Goal: Task Accomplishment & Management: Manage account settings

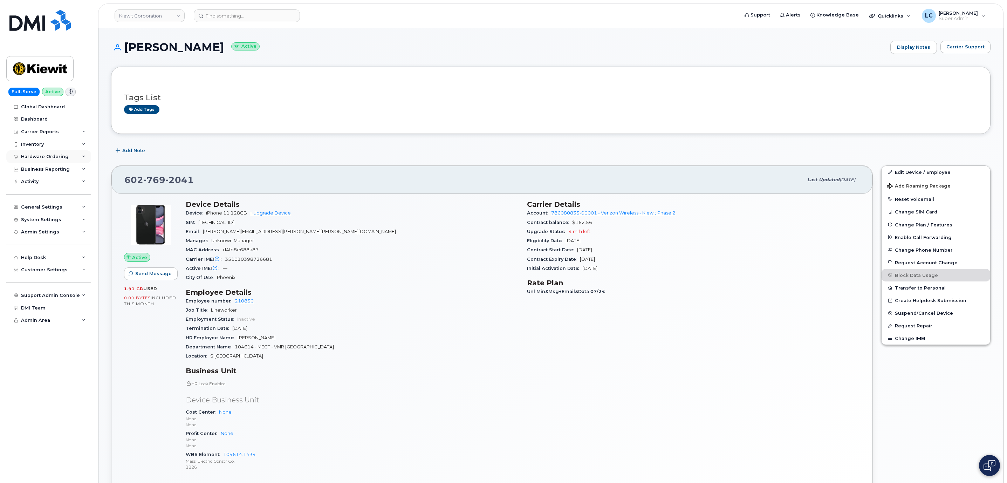
click at [61, 155] on div "Hardware Ordering" at bounding box center [45, 157] width 48 height 6
click at [42, 180] on link "Orders" at bounding box center [55, 182] width 73 height 13
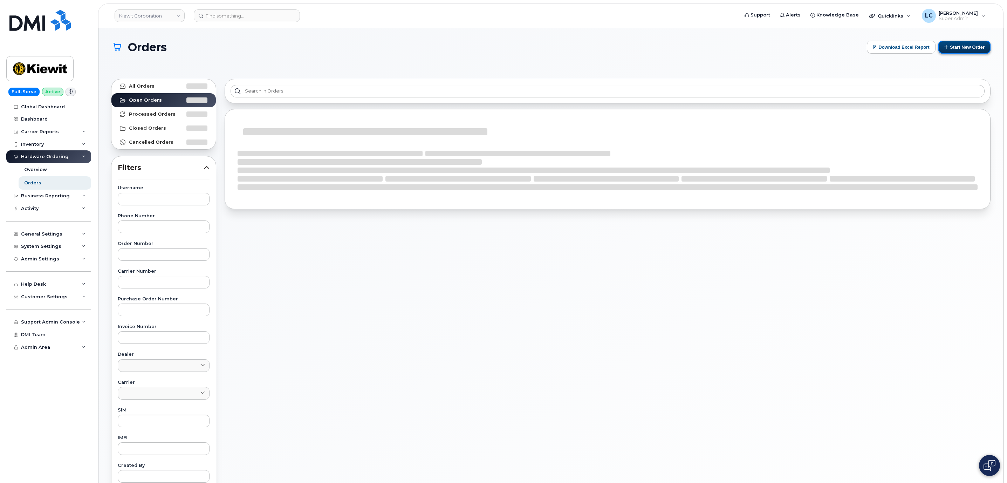
click at [973, 41] on button "Start New Order" at bounding box center [964, 47] width 52 height 13
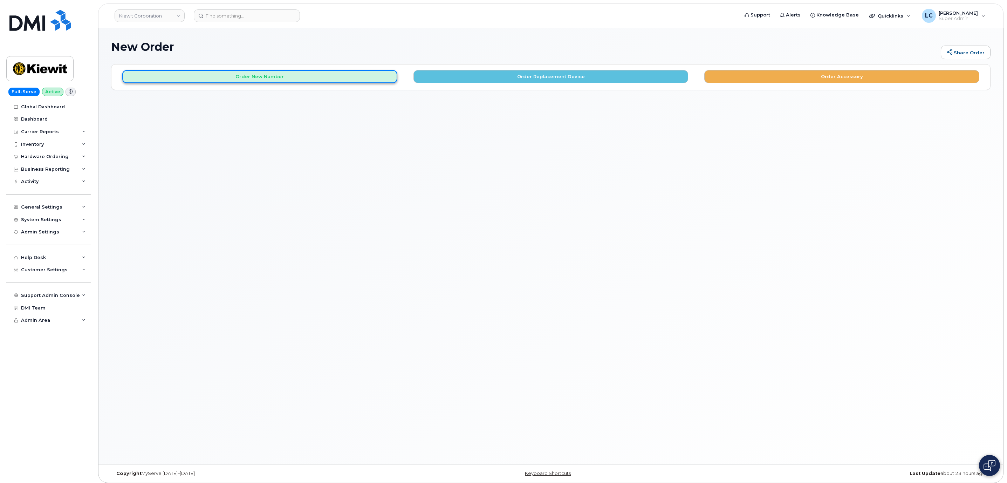
click at [326, 80] on button "Order New Number" at bounding box center [259, 76] width 275 height 13
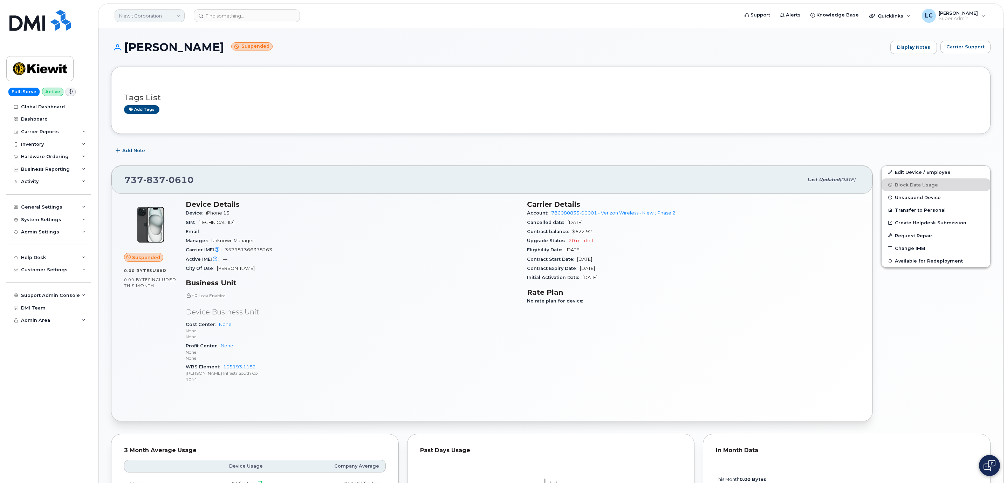
click at [163, 14] on link "Kiewit Corporation" at bounding box center [150, 15] width 70 height 13
click at [164, 34] on input at bounding box center [167, 33] width 92 height 13
type input "bird"
click at [172, 68] on span "JW Bird and Company (Bird Stairs)" at bounding box center [160, 66] width 78 height 7
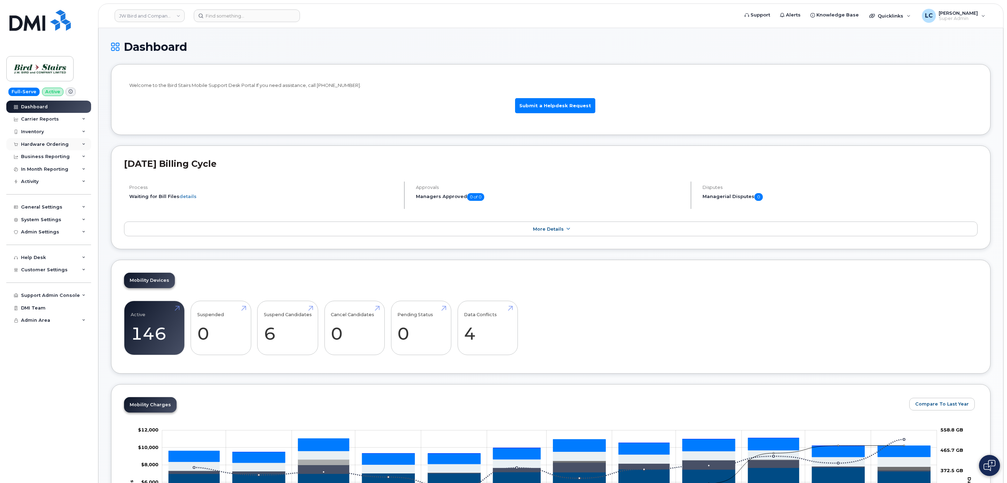
click at [58, 146] on div "Hardware Ordering" at bounding box center [45, 145] width 48 height 6
click at [48, 168] on link "Orders" at bounding box center [55, 170] width 73 height 13
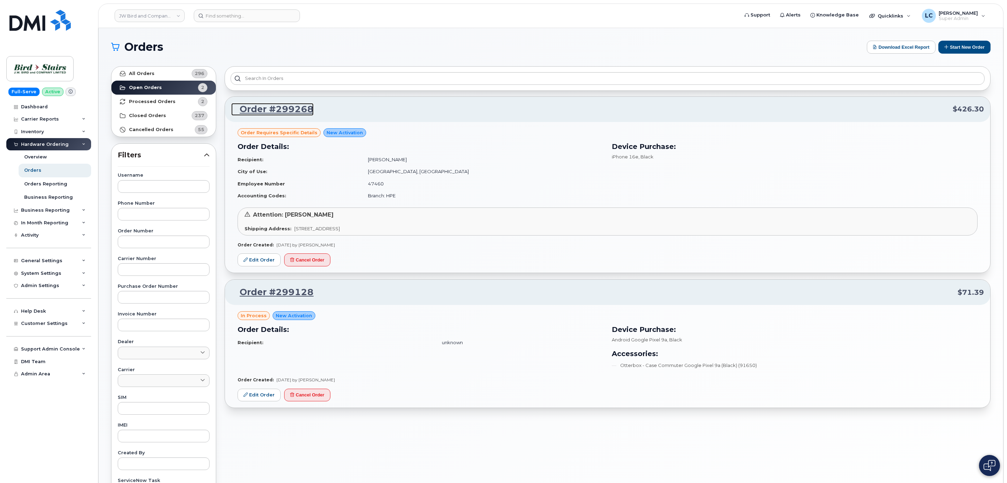
click at [276, 108] on link "Order #299268" at bounding box center [272, 109] width 82 height 13
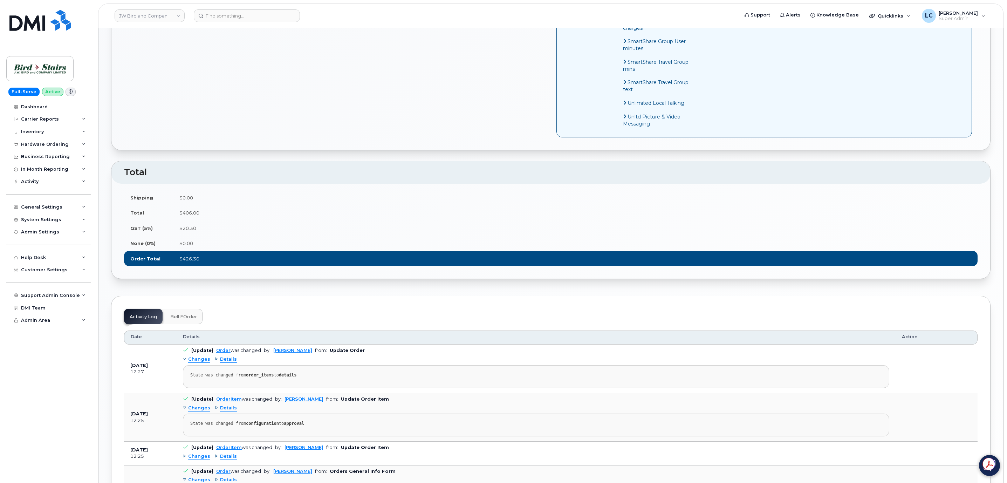
scroll to position [578, 0]
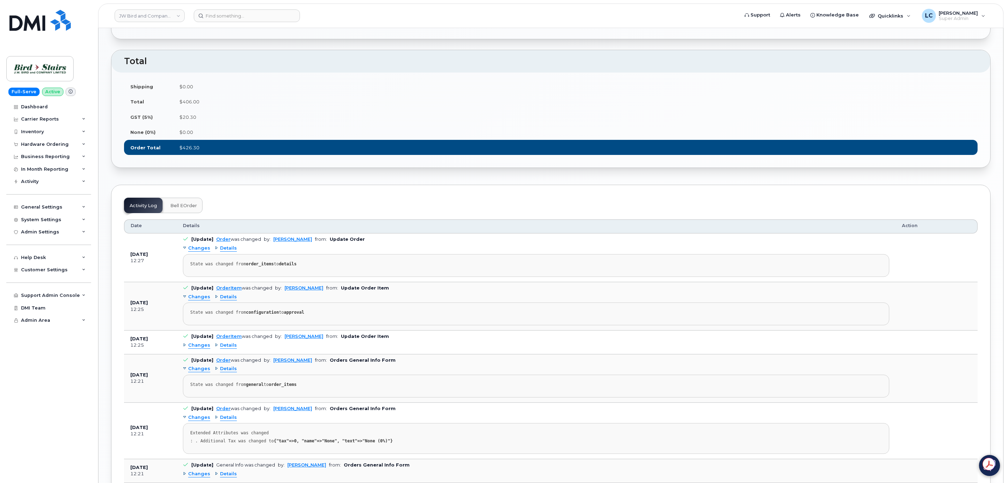
click at [171, 208] on span "Bell eOrder" at bounding box center [183, 206] width 27 height 6
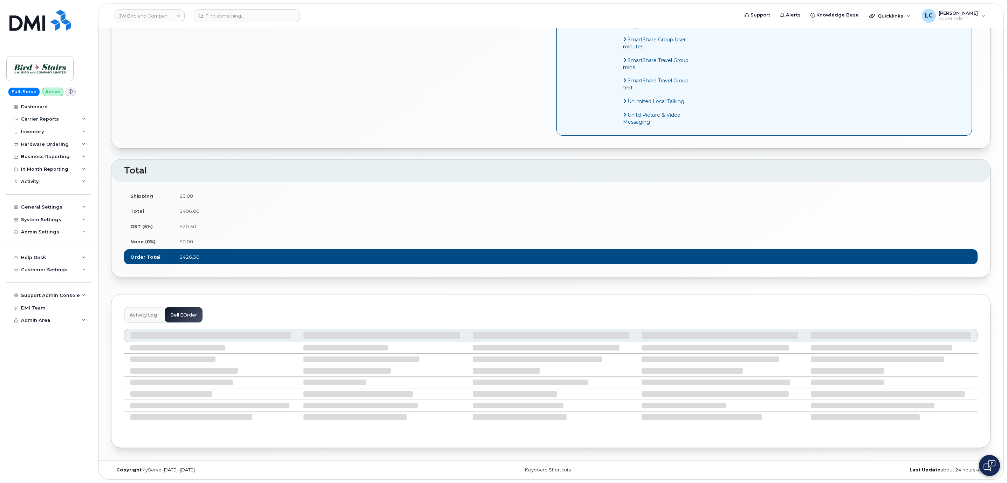
scroll to position [512, 0]
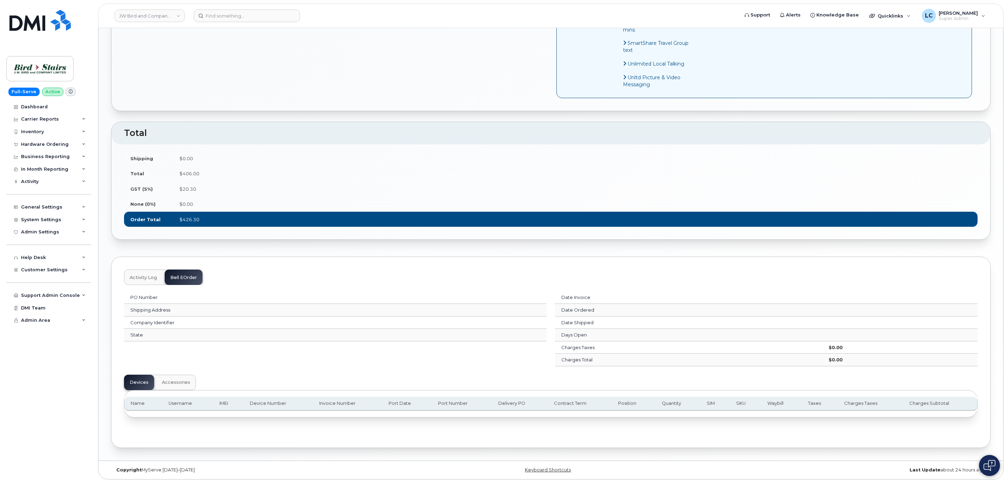
click at [152, 277] on span "Activity Log" at bounding box center [143, 278] width 27 height 6
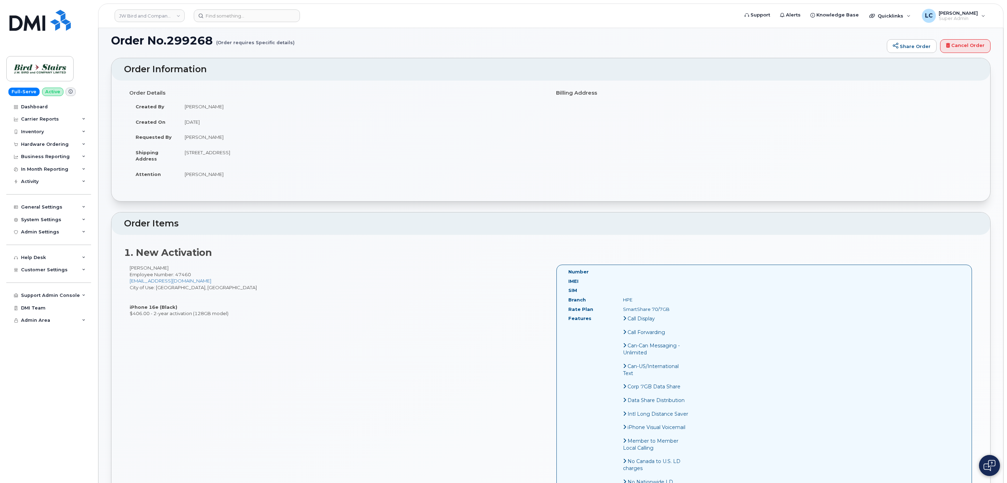
scroll to position [0, 0]
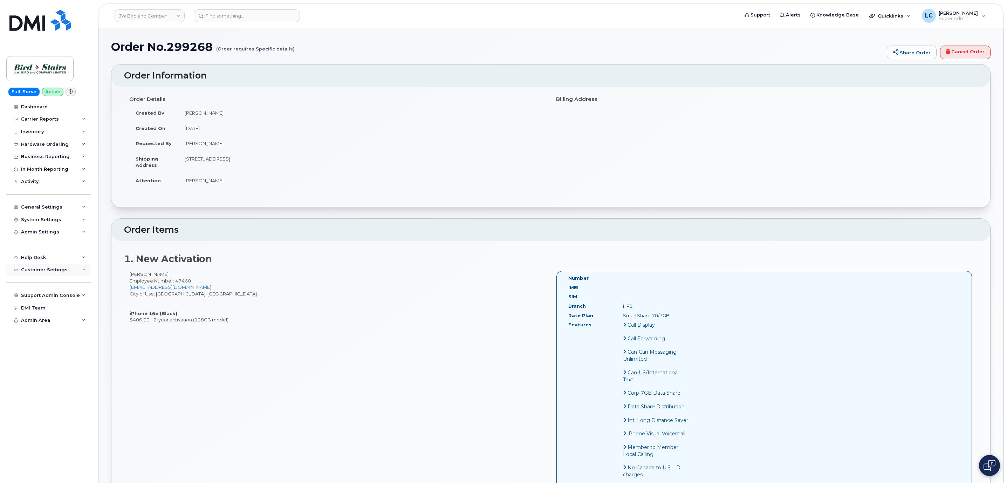
click at [70, 270] on div "Customer Settings" at bounding box center [48, 269] width 85 height 13
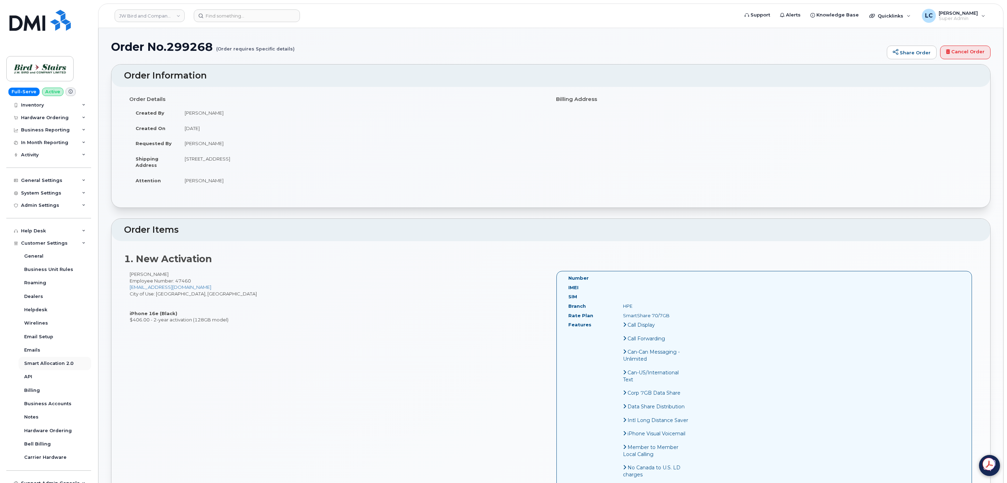
scroll to position [58, 0]
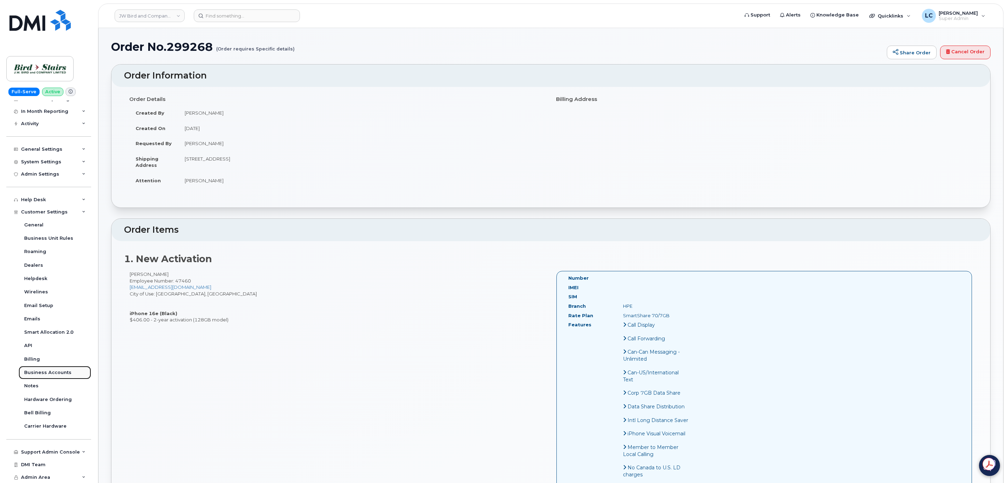
click at [60, 372] on div "Business Accounts" at bounding box center [47, 372] width 47 height 6
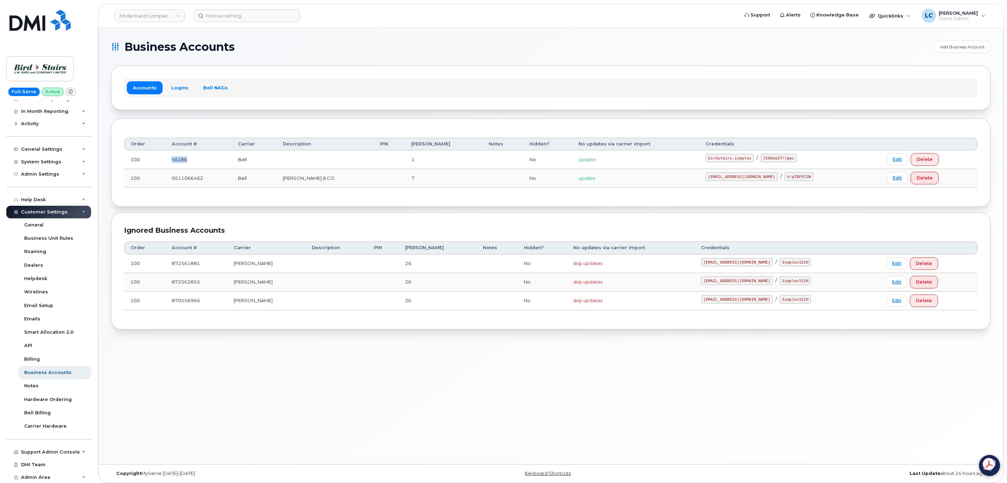
drag, startPoint x: 200, startPoint y: 160, endPoint x: 172, endPoint y: 159, distance: 27.7
click at [172, 159] on td "YA186" at bounding box center [198, 159] width 67 height 19
copy td "YA186"
click at [225, 17] on input at bounding box center [247, 15] width 106 height 13
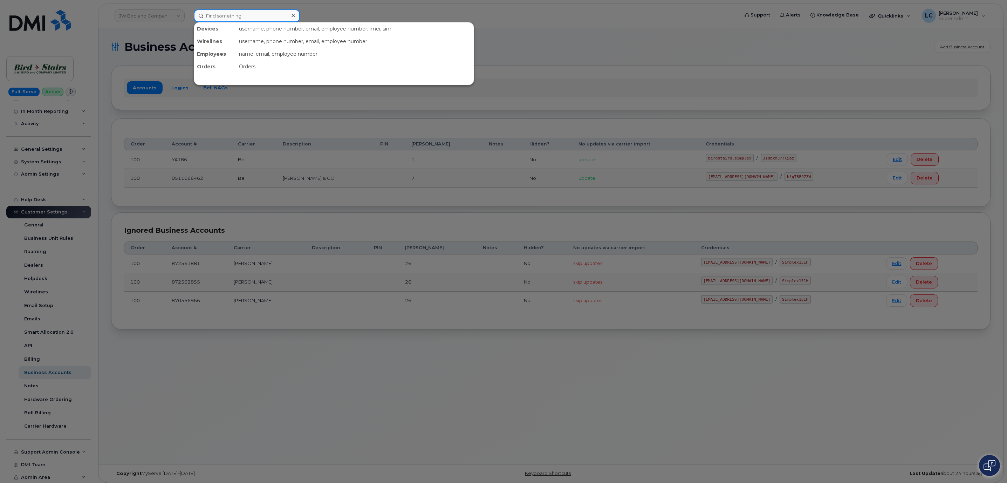
click at [225, 17] on input at bounding box center [247, 15] width 106 height 13
click at [377, 14] on div at bounding box center [503, 241] width 1007 height 483
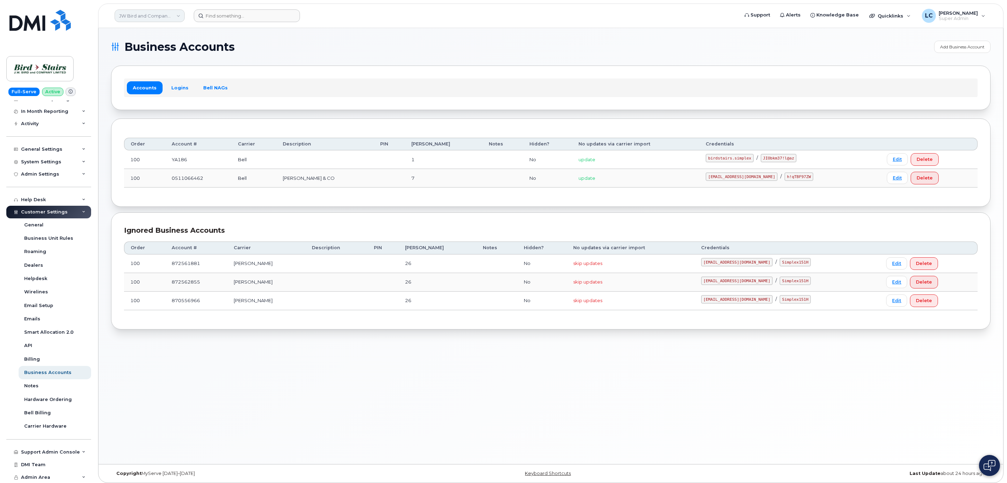
click at [144, 14] on link "JW Bird and Company (Bird Stairs)" at bounding box center [150, 15] width 70 height 13
click at [172, 31] on input at bounding box center [167, 33] width 92 height 13
click at [172, 32] on input at bounding box center [167, 33] width 92 height 13
type input "first"
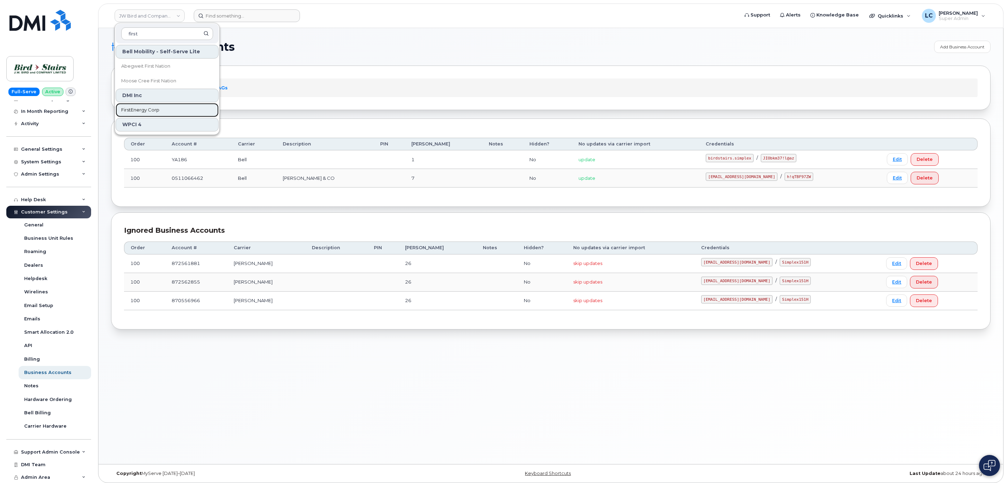
click at [169, 108] on link "FirstEnergy Corp" at bounding box center [167, 110] width 103 height 14
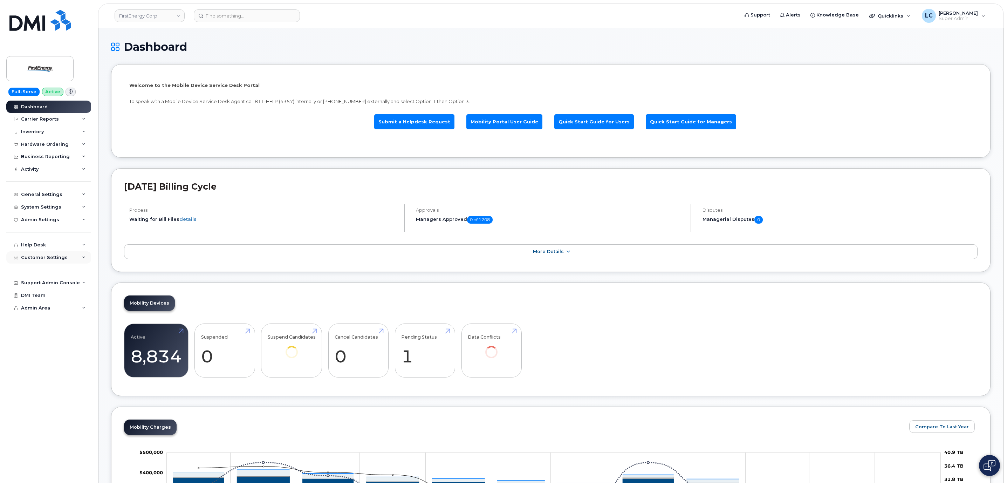
click at [68, 255] on div "Customer Settings" at bounding box center [48, 257] width 85 height 13
click at [69, 254] on div "Customer Settings" at bounding box center [48, 257] width 85 height 13
click at [68, 204] on div "System Settings" at bounding box center [48, 207] width 85 height 13
click at [69, 208] on div "System Settings" at bounding box center [48, 207] width 85 height 13
click at [63, 254] on div "Customer Settings" at bounding box center [48, 257] width 85 height 13
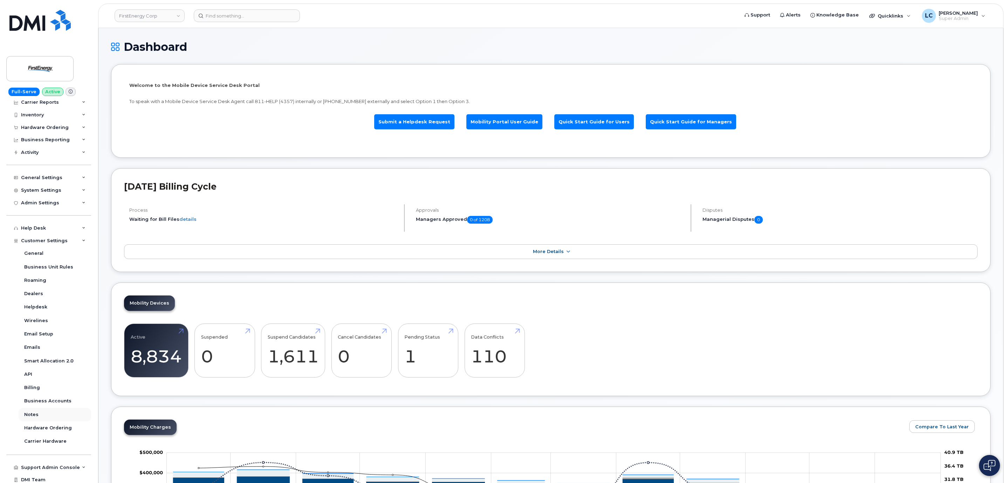
scroll to position [32, 0]
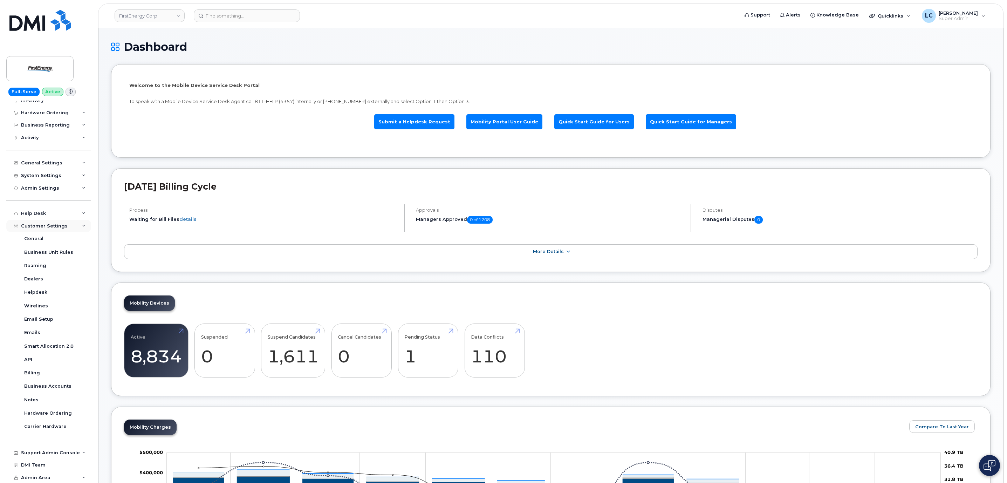
click at [62, 228] on span "Customer Settings" at bounding box center [44, 225] width 47 height 5
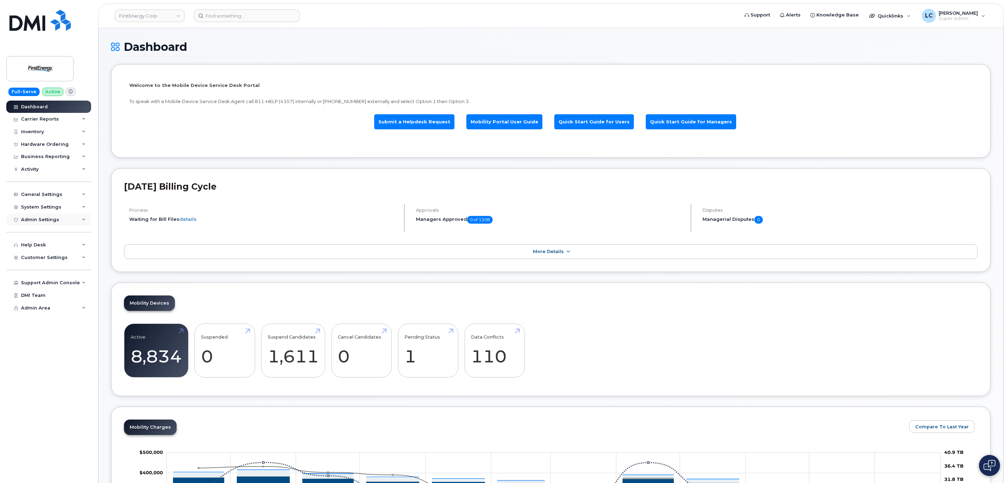
click at [61, 221] on div "Admin Settings" at bounding box center [48, 219] width 85 height 13
click at [47, 235] on div "SSO SAML" at bounding box center [36, 232] width 25 height 6
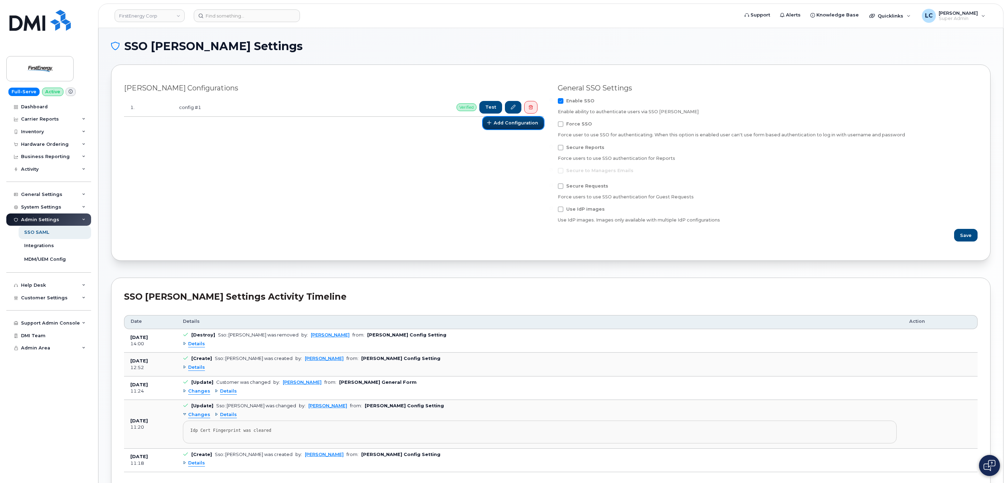
click at [517, 125] on span "Add Configuration" at bounding box center [516, 122] width 44 height 7
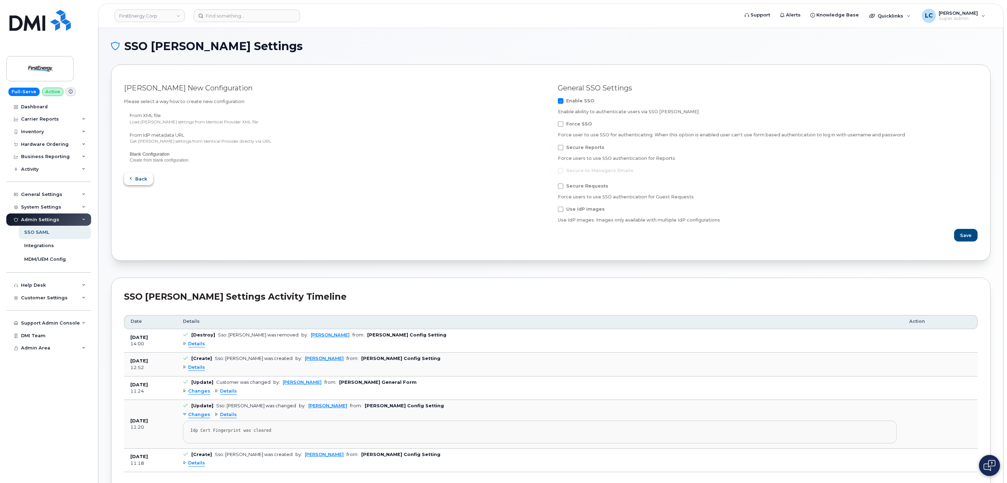
click at [139, 180] on span "Back" at bounding box center [141, 179] width 12 height 7
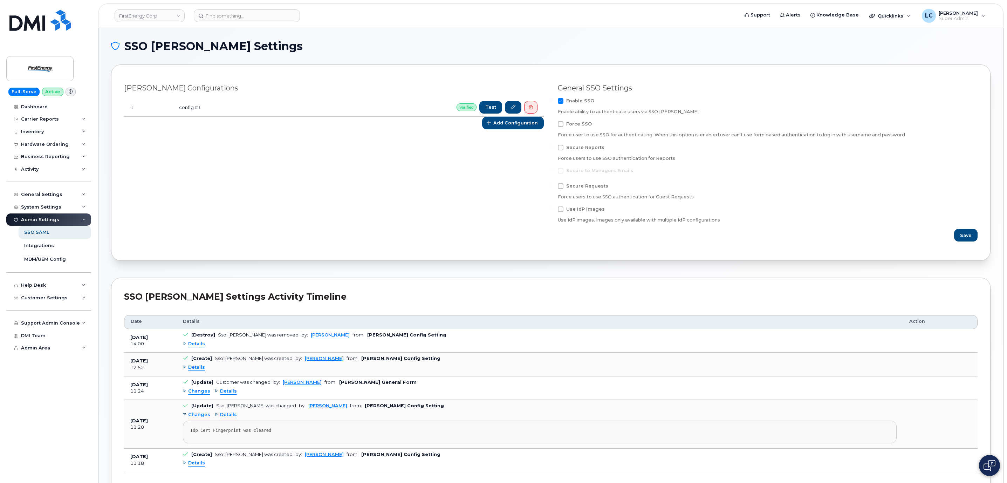
scroll to position [52, 0]
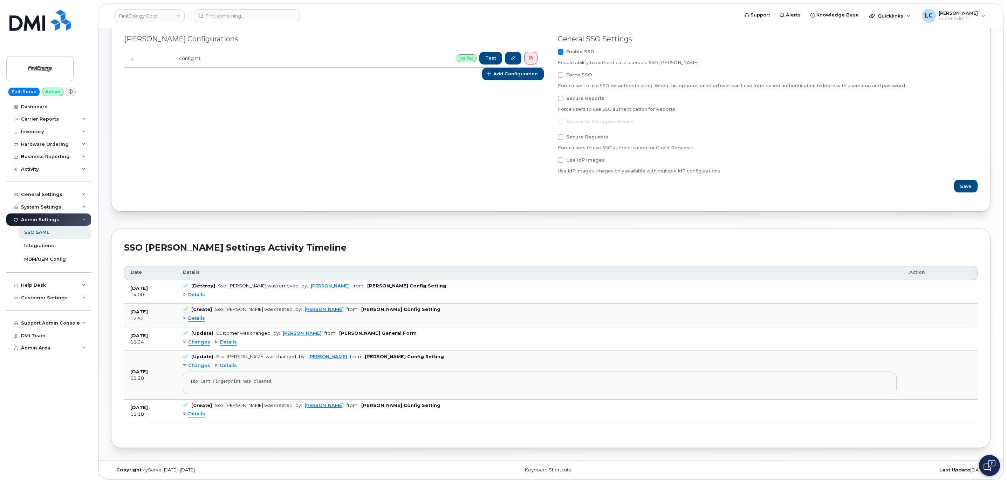
click at [192, 318] on span "Details" at bounding box center [196, 318] width 17 height 7
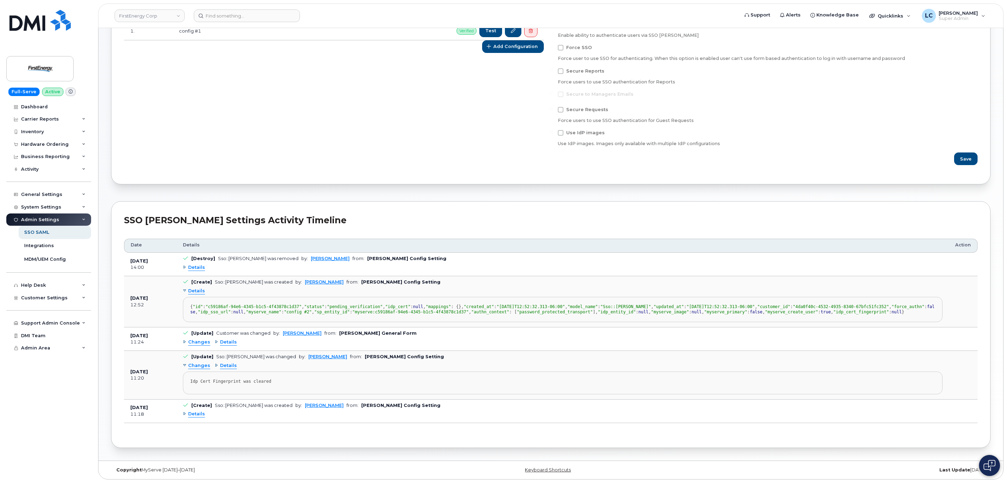
scroll to position [0, 0]
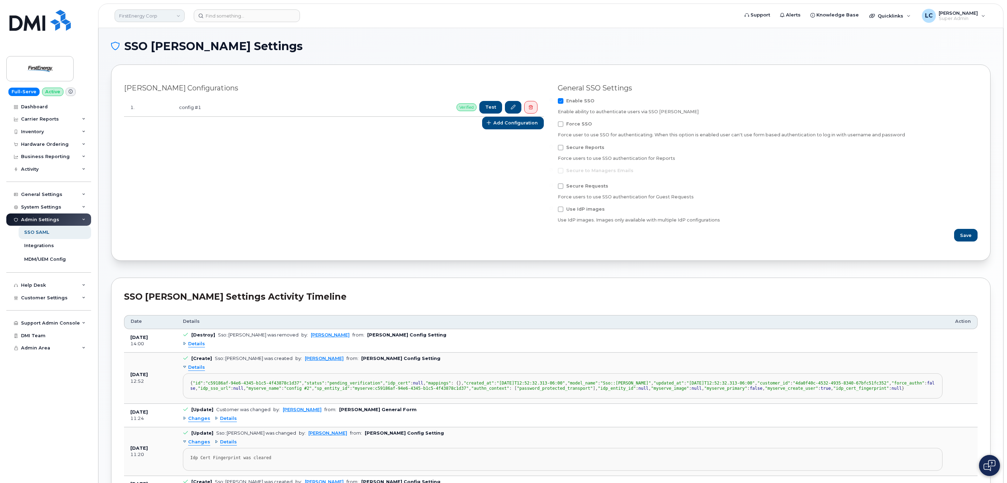
click at [156, 11] on link "FirstEnergy Corp" at bounding box center [150, 15] width 70 height 13
click at [164, 34] on input at bounding box center [167, 33] width 92 height 13
type input "Bird sta"
click at [152, 68] on span "JW Bird and Company (Bird Stairs)" at bounding box center [160, 66] width 78 height 7
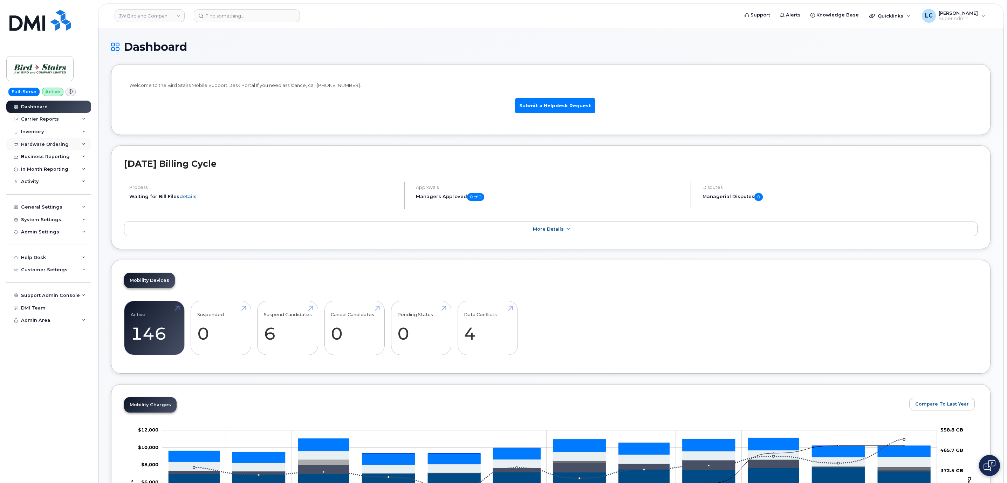
click at [63, 146] on div "Hardware Ordering" at bounding box center [45, 145] width 48 height 6
click at [50, 171] on link "Orders" at bounding box center [55, 170] width 73 height 13
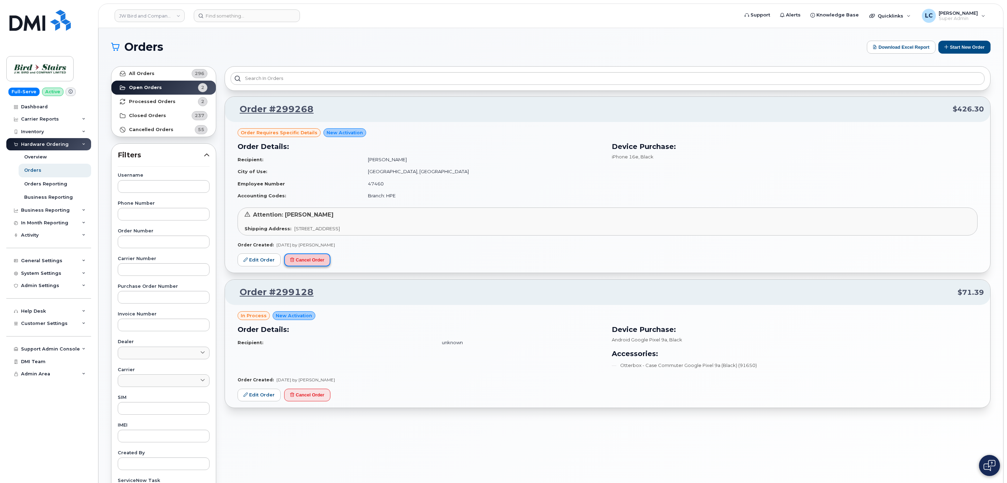
click at [314, 259] on button "Cancel Order" at bounding box center [307, 259] width 46 height 13
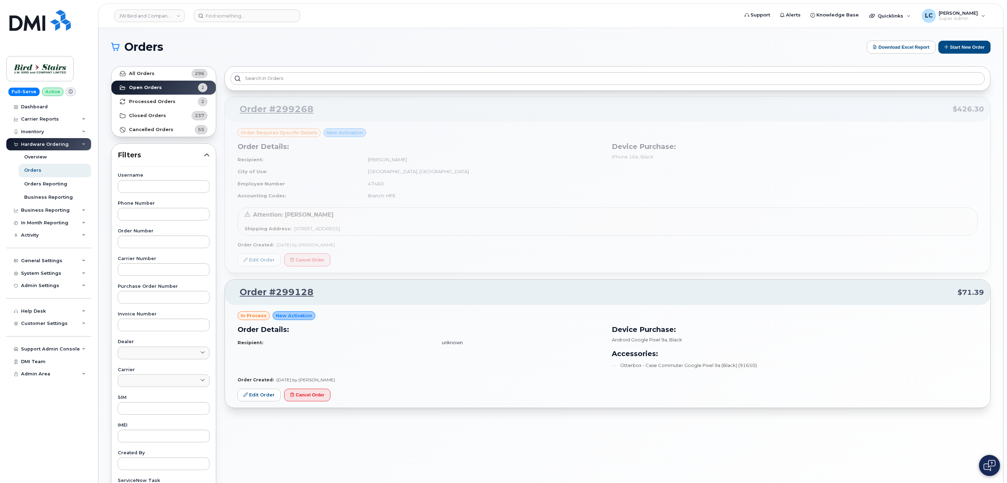
click at [316, 263] on div "Order #299268 $426.30 Order requires Specific details New Activation Order Deta…" at bounding box center [608, 252] width 766 height 312
click at [318, 256] on div "Order #299268 $426.30 Order requires Specific details New Activation Order Deta…" at bounding box center [608, 252] width 766 height 312
click at [427, 152] on div "Order #299268 $426.30 Order requires Specific details New Activation Order Deta…" at bounding box center [608, 252] width 766 height 312
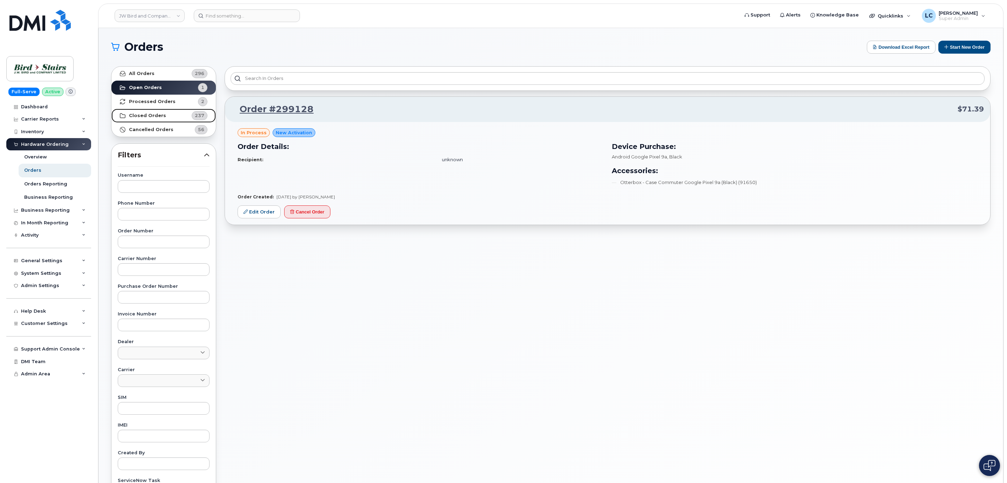
click at [153, 114] on strong "Closed Orders" at bounding box center [147, 116] width 37 height 6
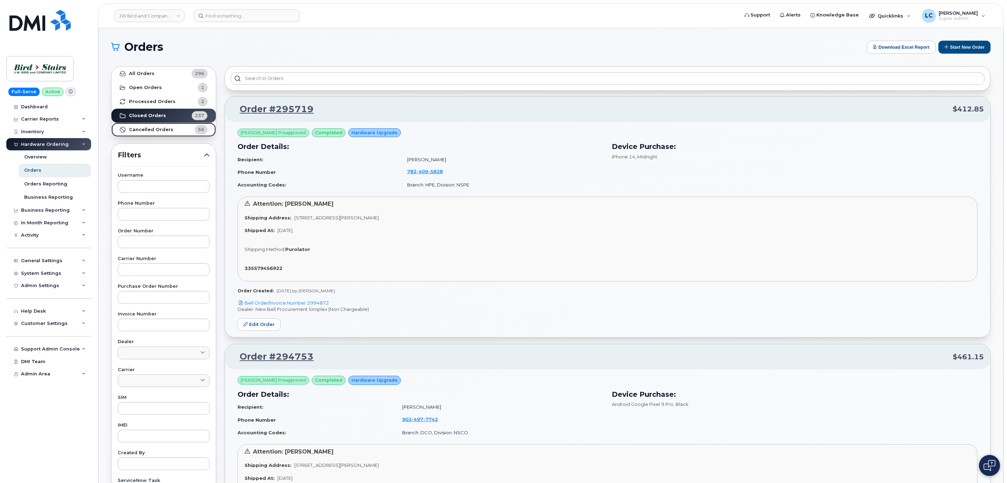
click at [177, 131] on link "Cancelled Orders 56" at bounding box center [163, 130] width 104 height 14
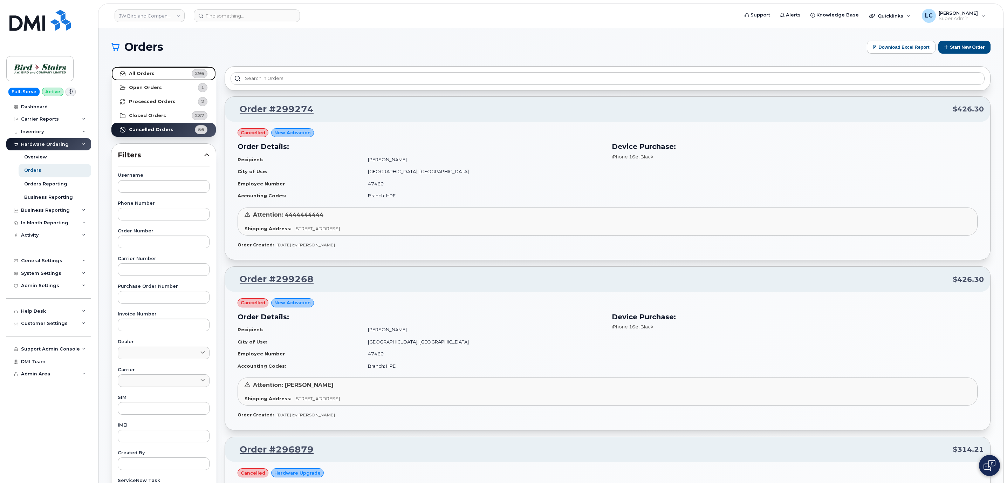
click at [169, 76] on link "All Orders 296" at bounding box center [163, 74] width 104 height 14
click at [331, 46] on h1 "Orders" at bounding box center [487, 46] width 752 height 11
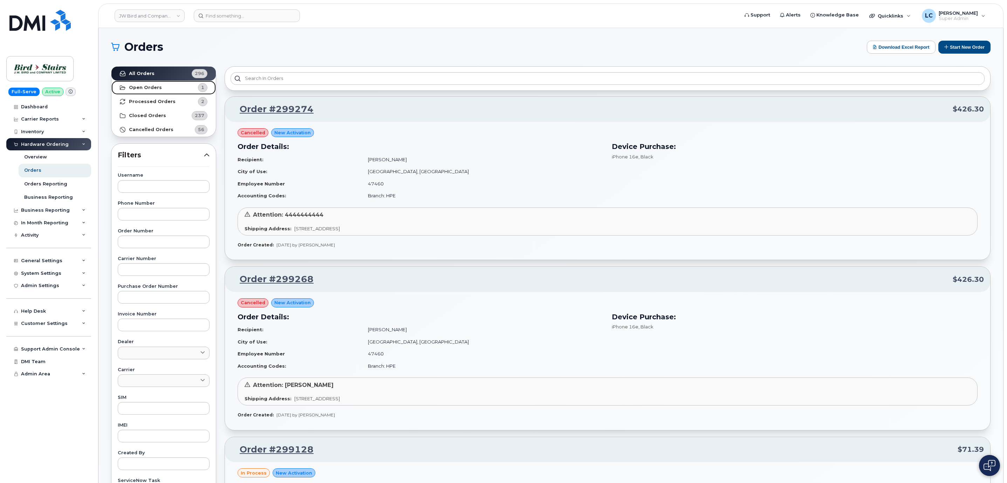
click at [162, 89] on link "Open Orders 1" at bounding box center [163, 88] width 104 height 14
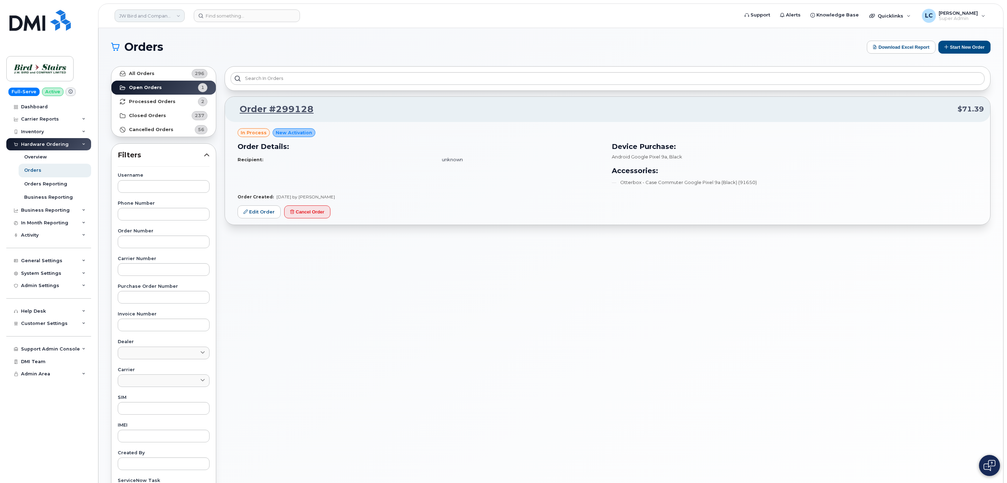
click at [139, 13] on link "JW Bird and Company (Bird Stairs)" at bounding box center [150, 15] width 70 height 13
click at [159, 33] on input at bounding box center [167, 33] width 92 height 13
click at [160, 33] on input at bounding box center [167, 33] width 92 height 13
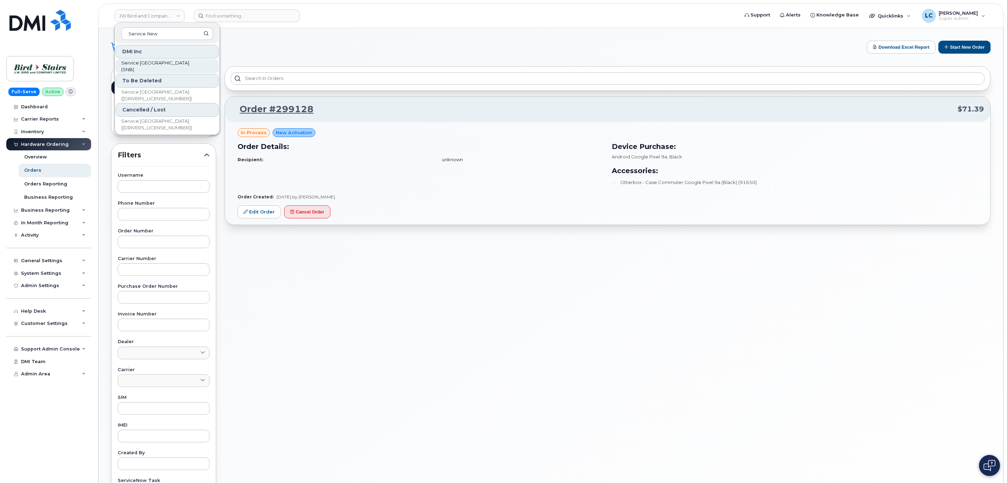
type input "Service New"
click at [146, 66] on span "Service [GEOGRAPHIC_DATA] (SNB)" at bounding box center [161, 67] width 81 height 14
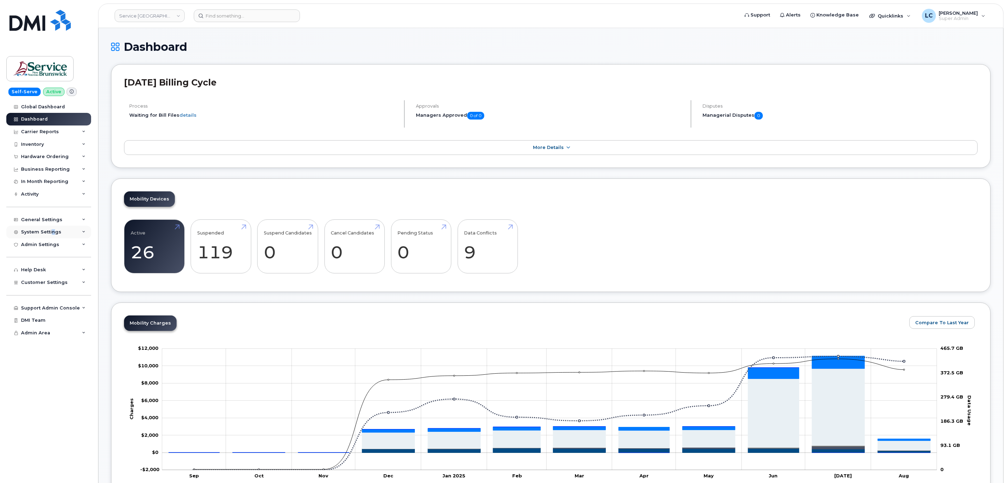
click at [52, 233] on div "System Settings" at bounding box center [41, 232] width 40 height 6
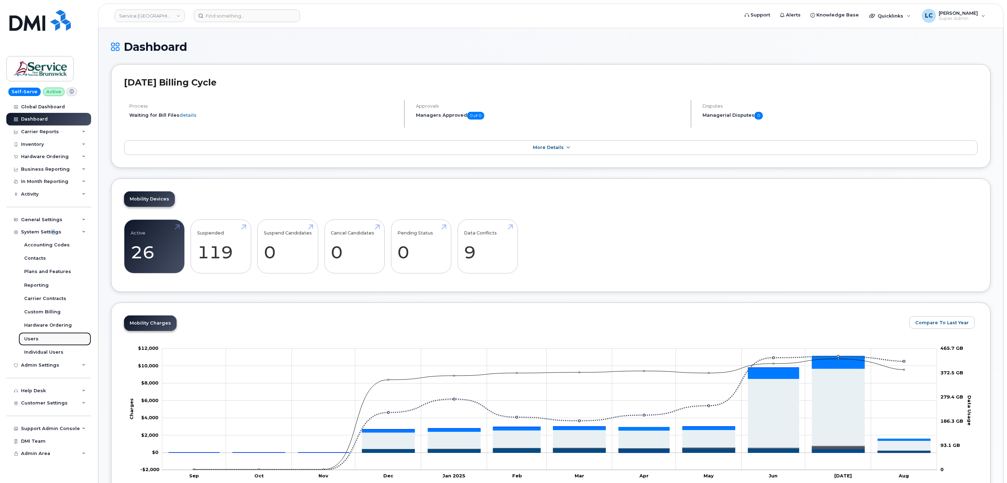
click at [29, 338] on div "Users" at bounding box center [31, 339] width 14 height 6
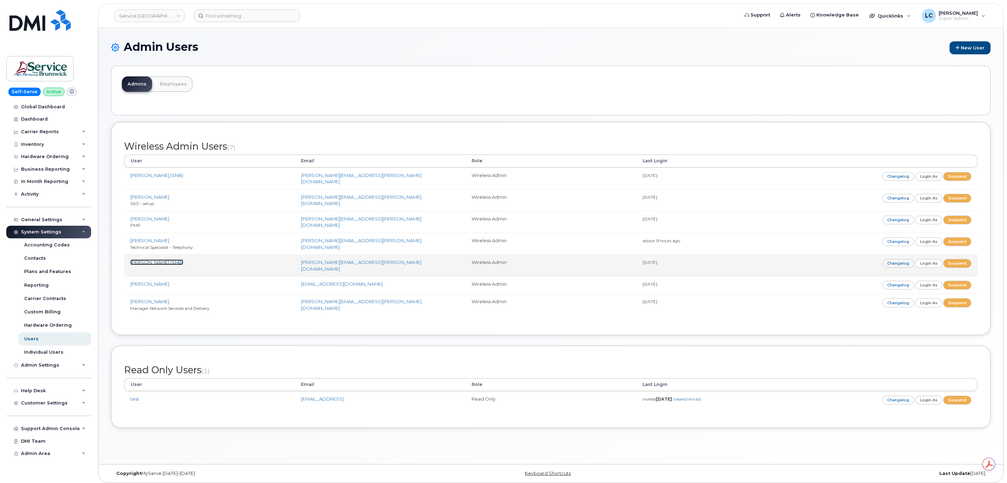
drag, startPoint x: 172, startPoint y: 264, endPoint x: 164, endPoint y: 261, distance: 8.7
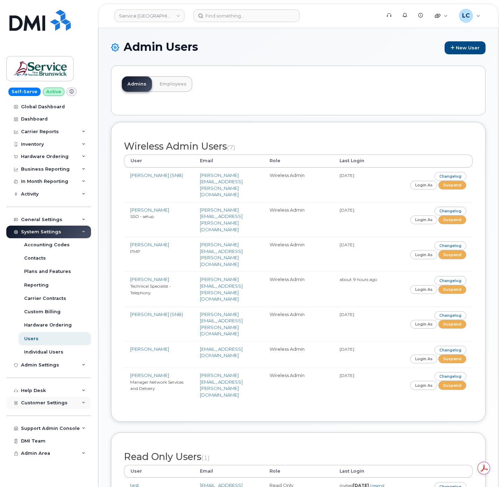
click at [58, 404] on span "Customer Settings" at bounding box center [44, 402] width 47 height 5
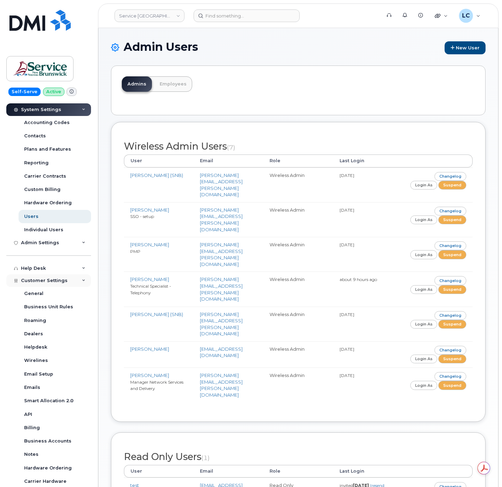
scroll to position [173, 0]
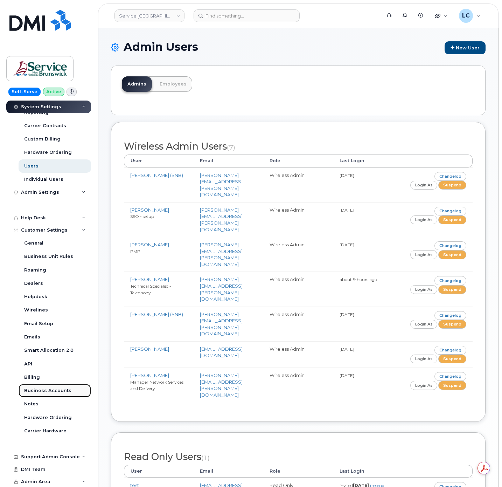
click at [56, 388] on div "Business Accounts" at bounding box center [47, 391] width 47 height 6
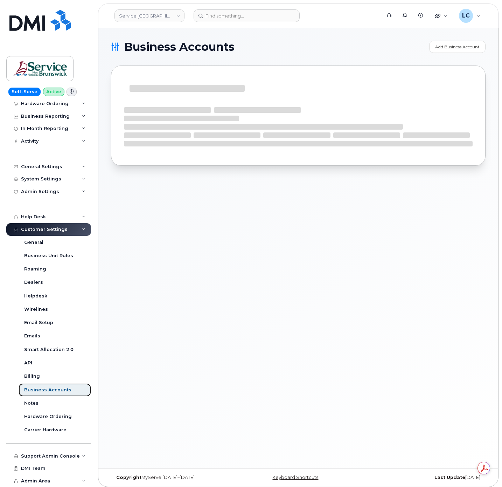
scroll to position [53, 0]
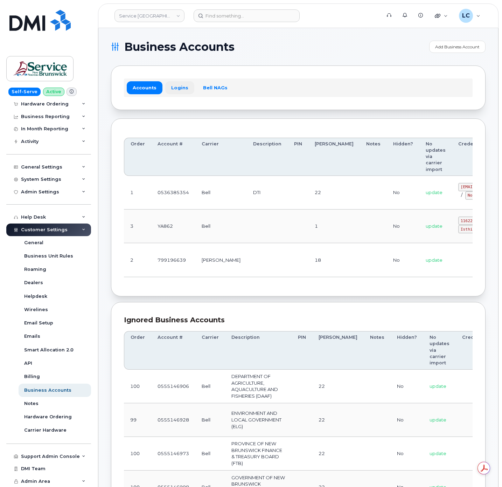
click at [175, 87] on link "Logins" at bounding box center [179, 87] width 29 height 13
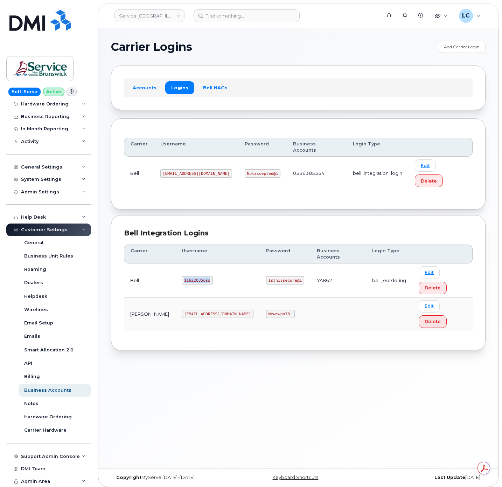
drag, startPoint x: 192, startPoint y: 249, endPoint x: 162, endPoint y: 248, distance: 30.2
click at [176, 263] on td "116220356ss" at bounding box center [218, 280] width 84 height 34
copy code "116220356ss"
click at [199, 169] on code "ms-snb@dminc.com" at bounding box center [196, 173] width 72 height 8
drag, startPoint x: 200, startPoint y: 161, endPoint x: 158, endPoint y: 162, distance: 42.4
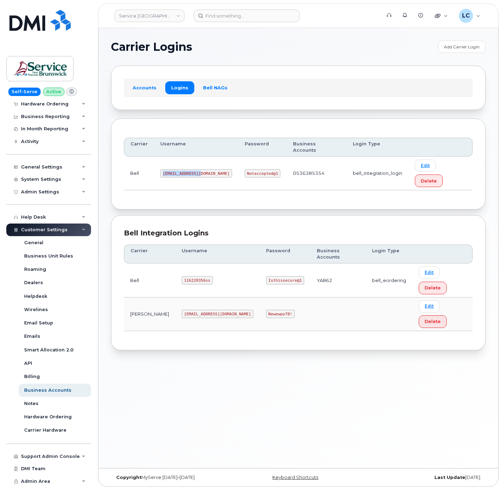
click at [158, 162] on td "[EMAIL_ADDRESS][DOMAIN_NAME]" at bounding box center [196, 174] width 84 height 34
copy code "[EMAIL_ADDRESS][DOMAIN_NAME]"
drag, startPoint x: 253, startPoint y: 160, endPoint x: 224, endPoint y: 160, distance: 28.7
click at [245, 169] on code "Notaccepted@1" at bounding box center [263, 173] width 36 height 8
copy code "Notaccepted@1"
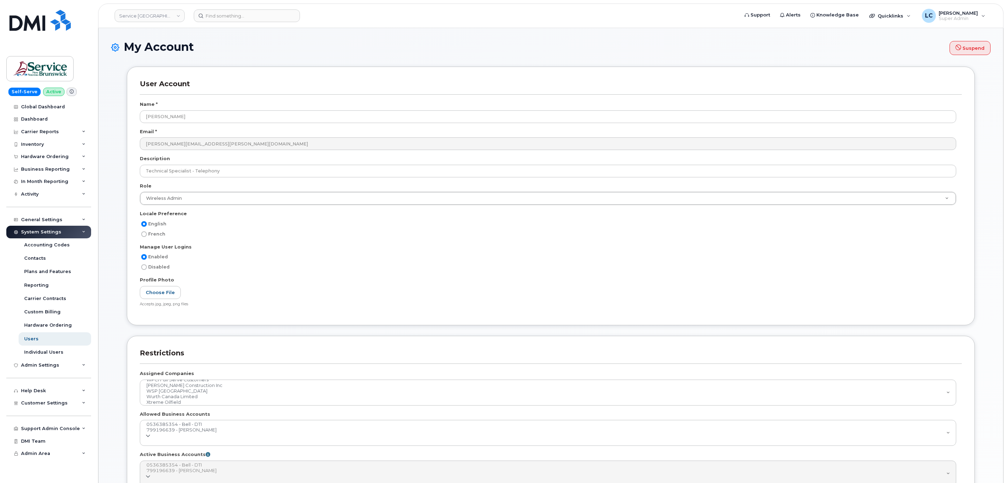
select select
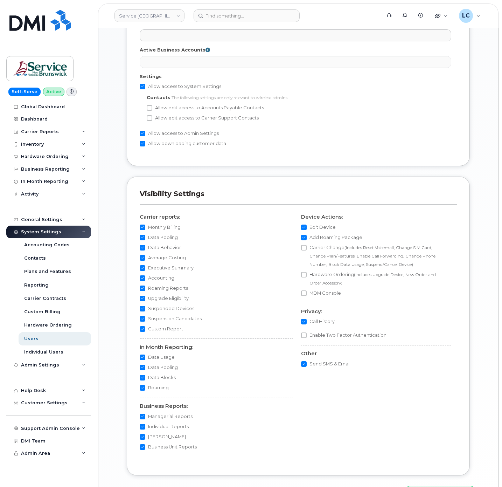
scroll to position [472, 0]
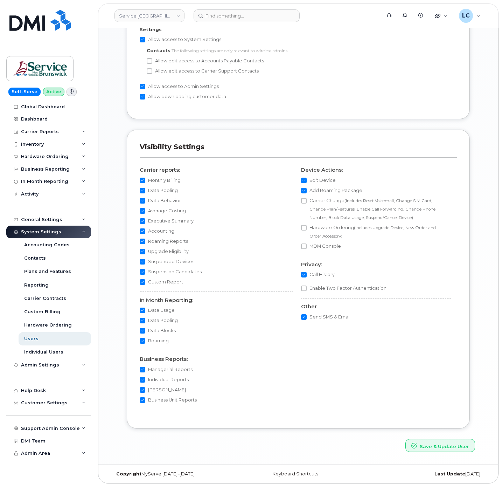
click at [382, 60] on div "Allow edit access to Accounts Payable Contacts" at bounding box center [299, 61] width 305 height 8
click at [245, 13] on input at bounding box center [247, 15] width 106 height 13
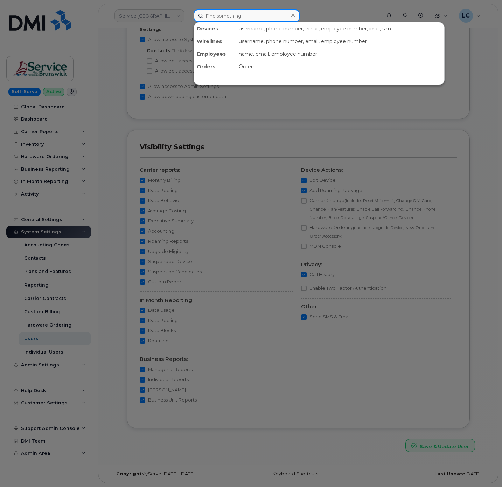
paste input "melissa.thomas@vitalitenb.ca"
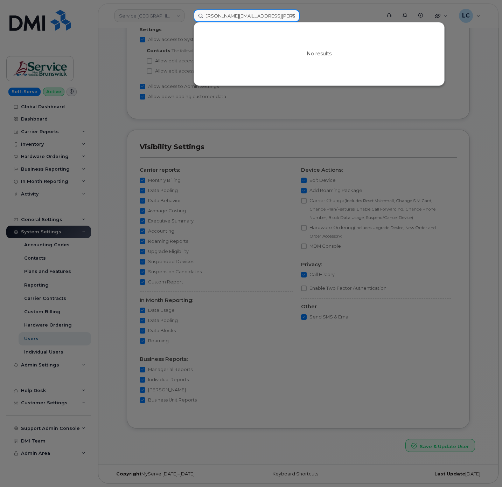
scroll to position [0, 0]
drag, startPoint x: 240, startPoint y: 15, endPoint x: 164, endPoint y: 16, distance: 75.3
click at [188, 16] on div "melissa.thomas@vitalitenb.ca No results" at bounding box center [285, 15] width 194 height 13
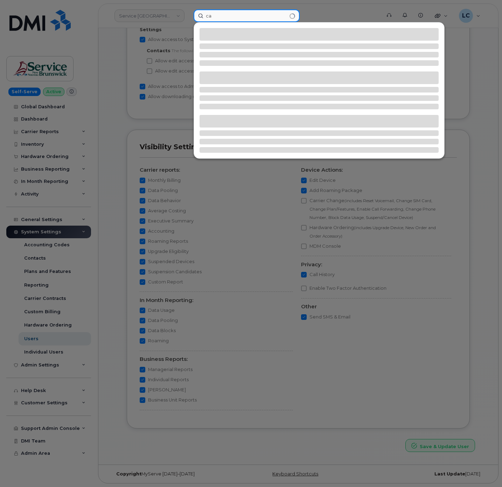
type input "a"
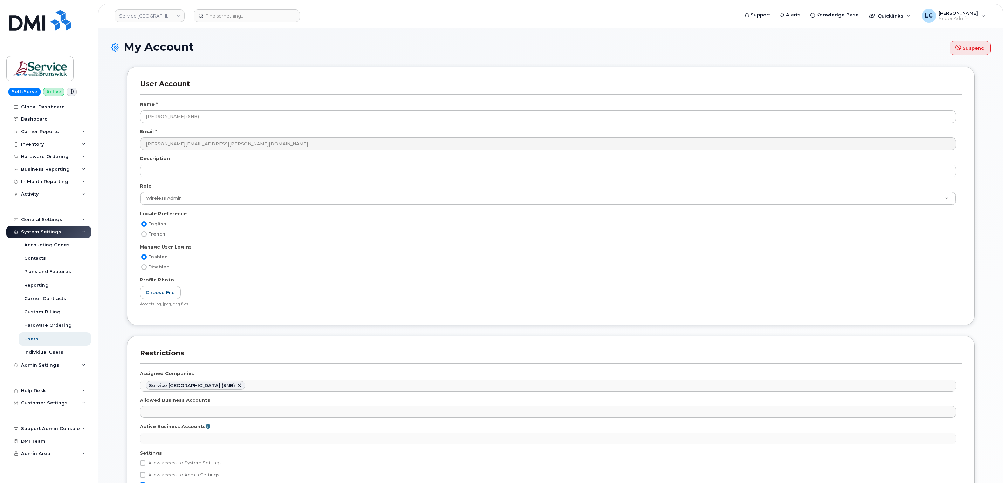
select select
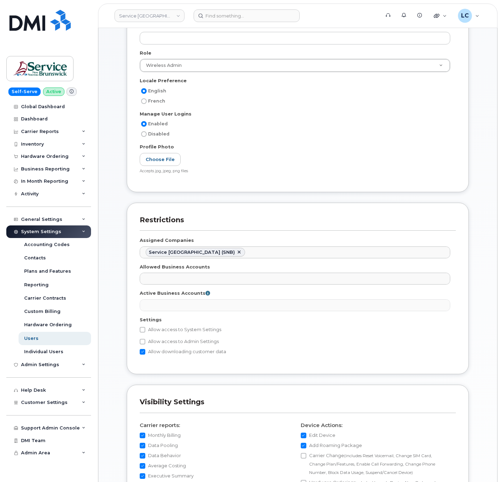
scroll to position [158, 0]
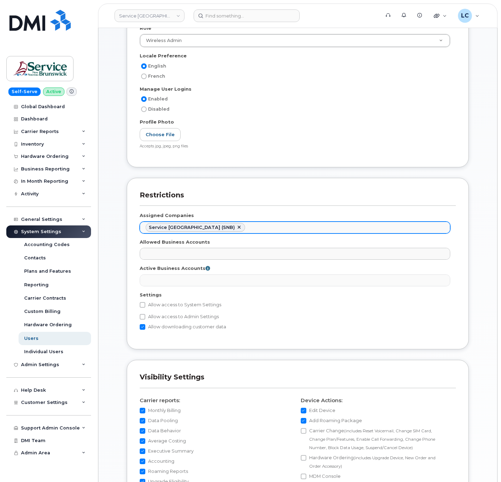
click at [255, 227] on ul "Service [GEOGRAPHIC_DATA] (SNB)" at bounding box center [295, 227] width 310 height 11
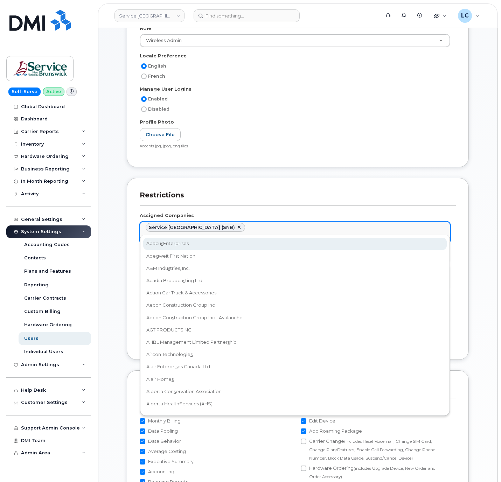
type input "SNB"
select select "75828296-a9ea-4322-be16-7dfaedf2cd9d"
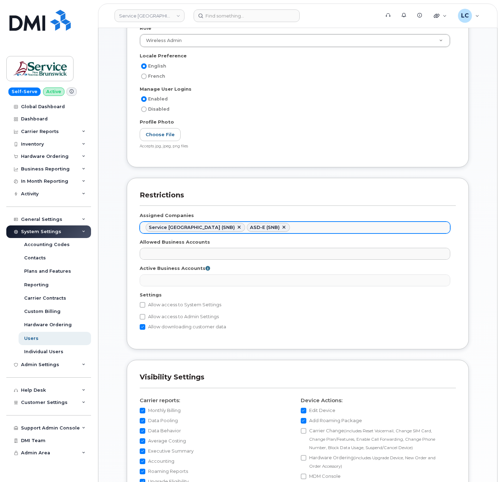
scroll to position [3898, 0]
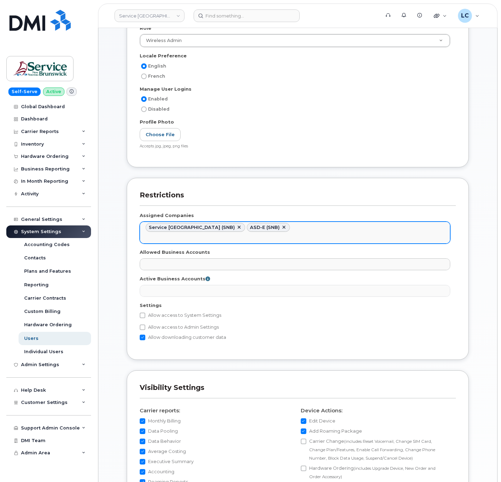
paste input "SNB"
type input "SNB"
paste input "SNB"
type input "SNB"
paste input "SNB"
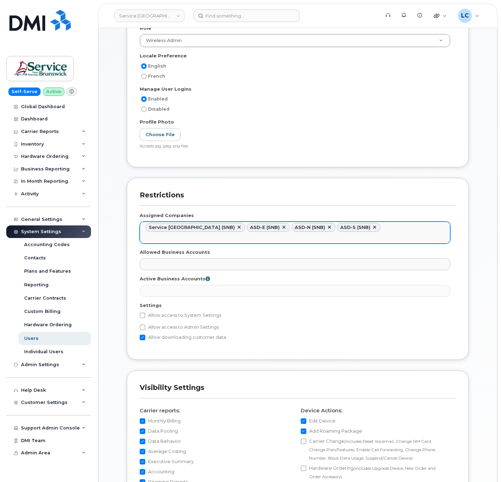
type input "SNB"
paste input "SNB"
type input "SNB"
paste input "SNB"
type input "SNB"
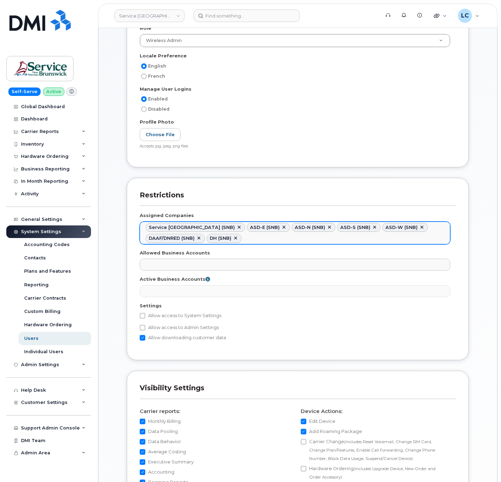
paste input "SNB"
type input "SNB"
paste input "SNB"
type input "SNB"
paste input "SNB"
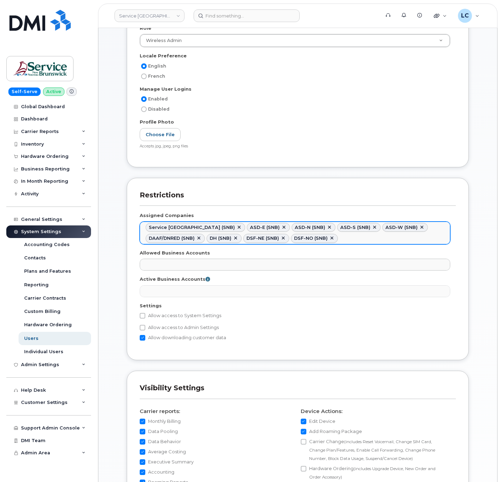
type input "SNB"
paste input "SNB"
type input "SNB"
paste input "SNB"
type input "SNB"
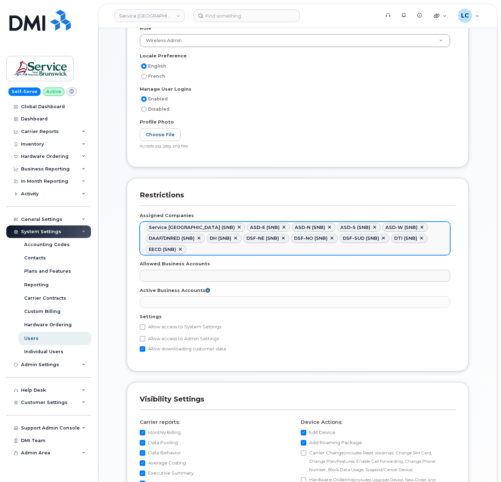
paste input "SNB"
type input "SNB"
paste input "SNB"
type input "SNB"
paste input "SNB"
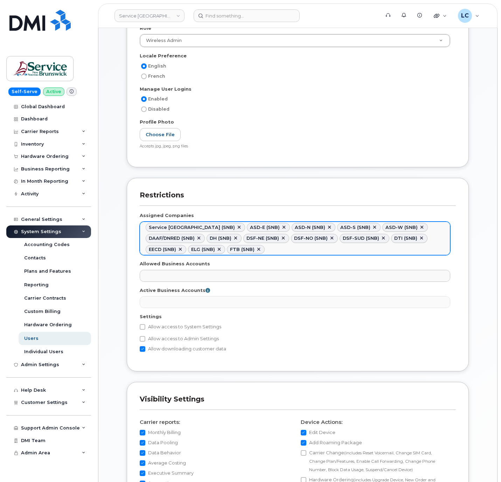
type input "SNB"
paste input "SNB"
type input "SNB"
paste input "SNB"
type input "SNB"
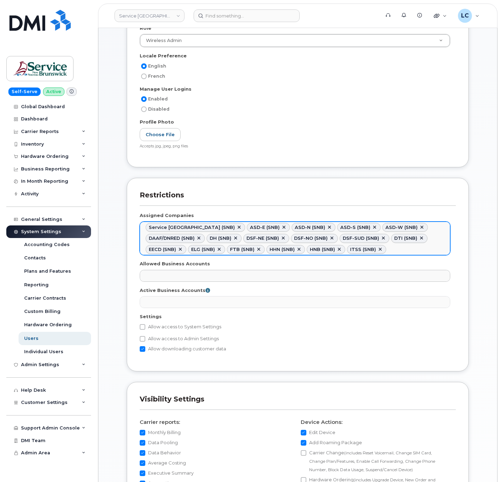
paste input "SNB"
type input "SNB"
paste input "SNB"
type input "SNB"
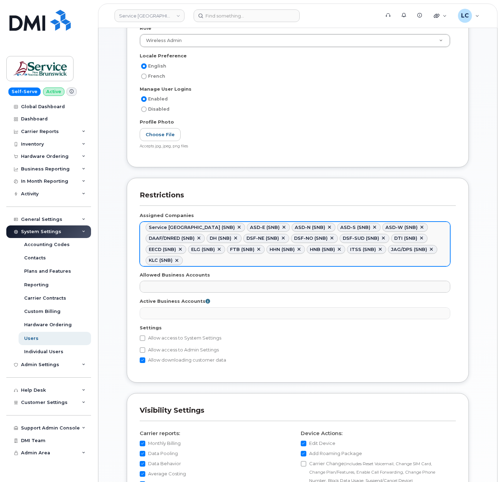
paste input "SNB"
type input "SNB"
paste input "SNB"
type input "SNB"
paste input "SNB"
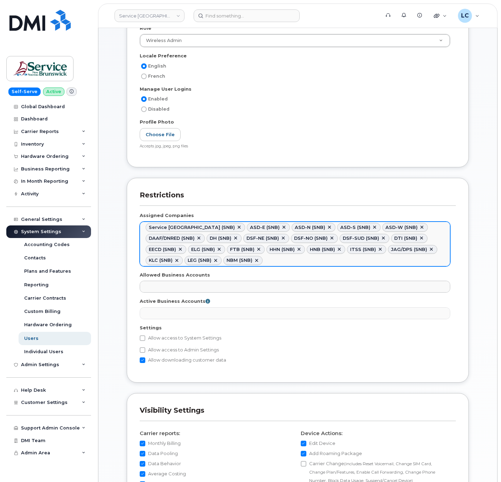
type input "SNB"
paste input "SNB"
type input "SNB"
paste input "SNB"
type input "SNB"
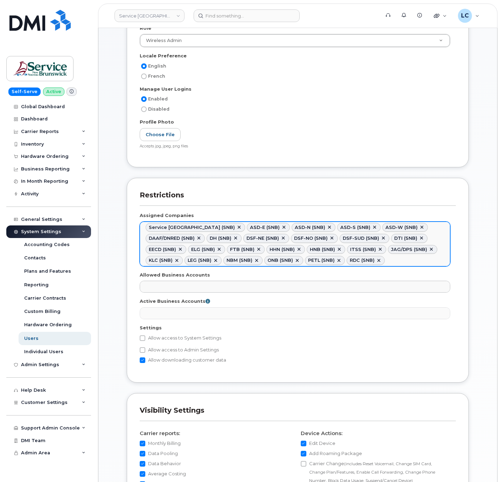
paste input "SNB"
type input "SNB"
paste input "SNB"
type input "SNB"
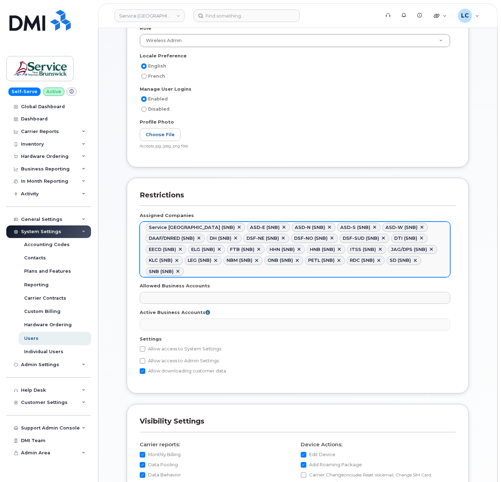
paste input "SNB"
type input "SNB"
paste input "SNB"
type input "SNB"
paste input "SNB"
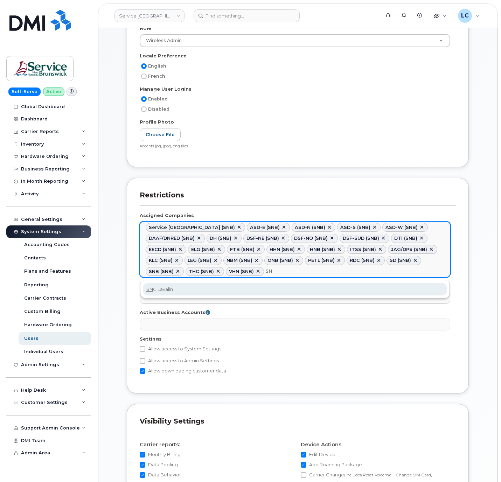
type input "S"
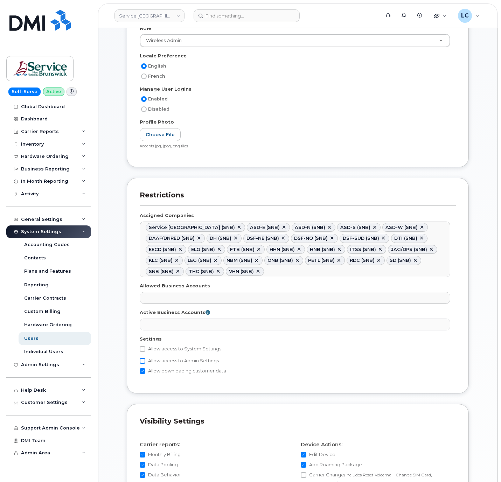
click at [143, 364] on input "Allow access to Admin Settings" at bounding box center [143, 361] width 6 height 6
checkbox input "true"
click at [142, 352] on input "Allow access to System Settings" at bounding box center [143, 350] width 6 height 6
checkbox input "true"
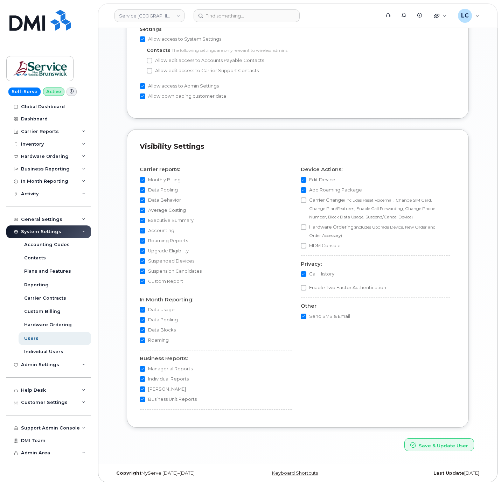
scroll to position [477, 0]
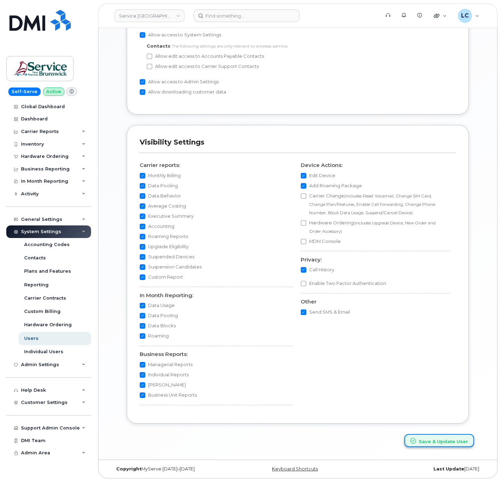
click at [427, 438] on button "Save & Update User" at bounding box center [440, 440] width 70 height 13
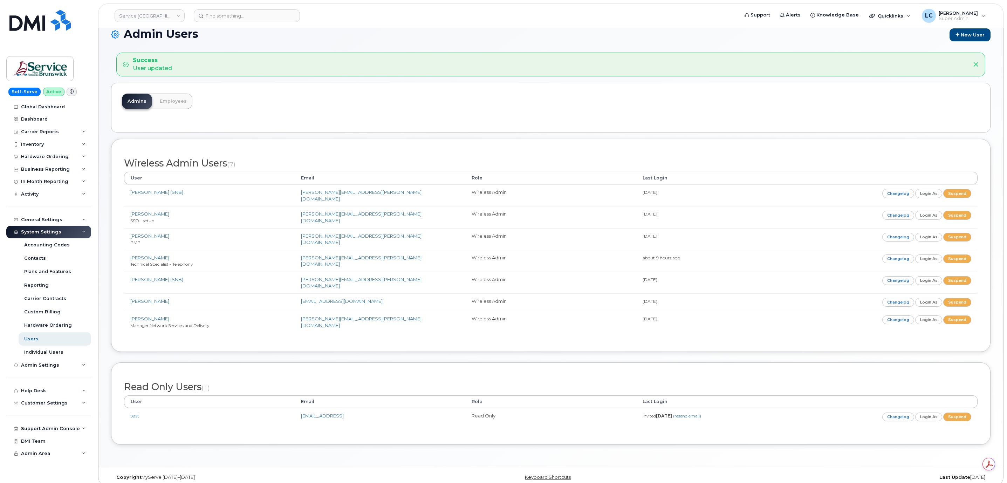
scroll to position [17, 0]
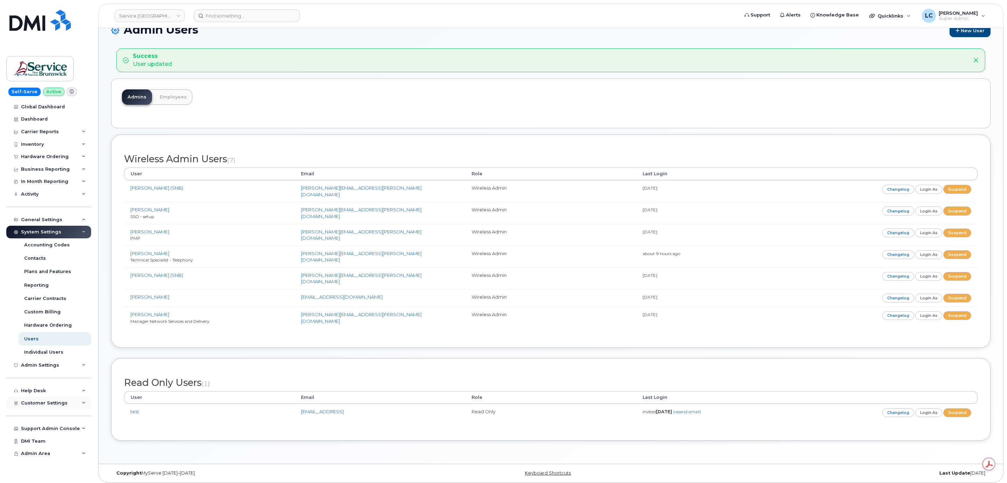
click at [64, 404] on div "Customer Settings" at bounding box center [48, 403] width 85 height 13
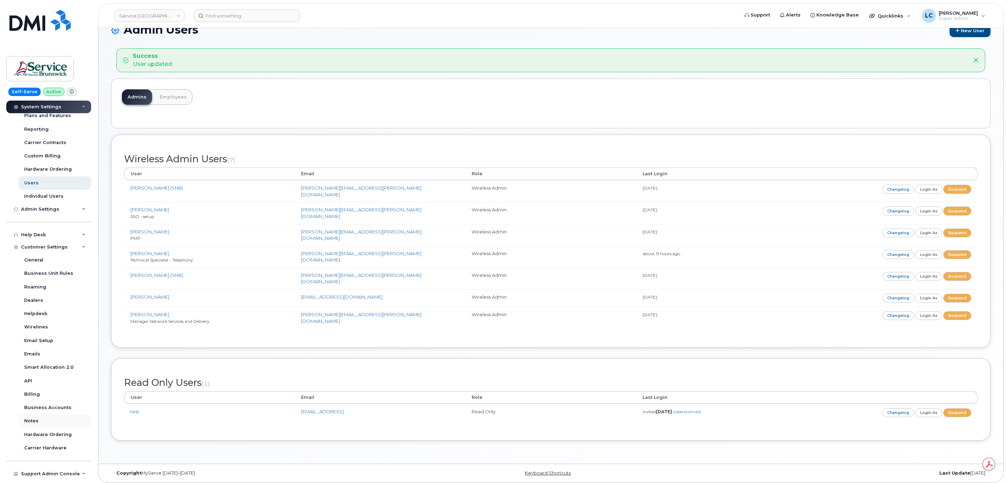
scroll to position [177, 0]
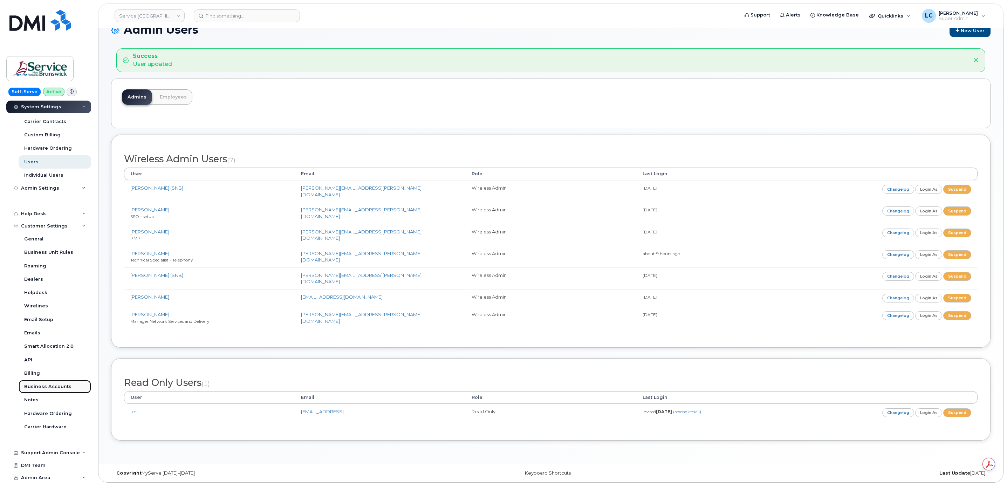
click at [56, 387] on div "Business Accounts" at bounding box center [47, 386] width 47 height 6
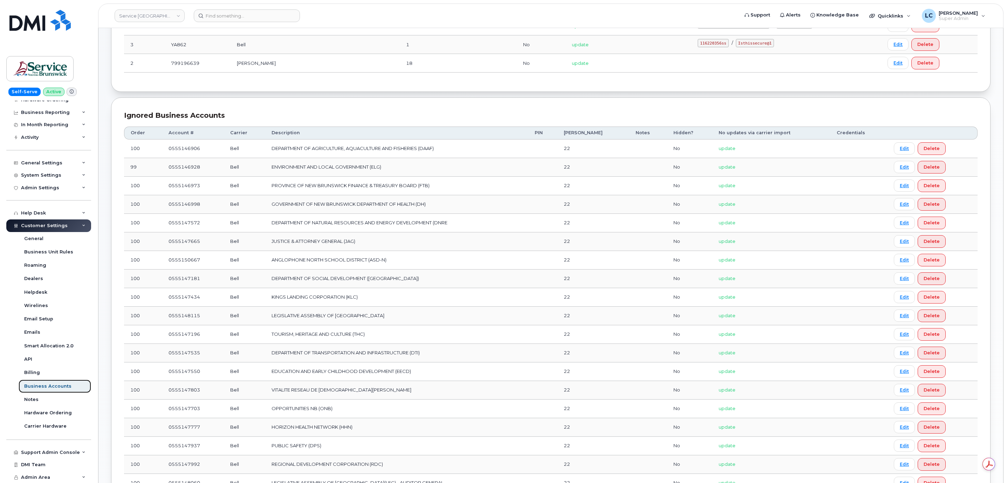
scroll to position [158, 0]
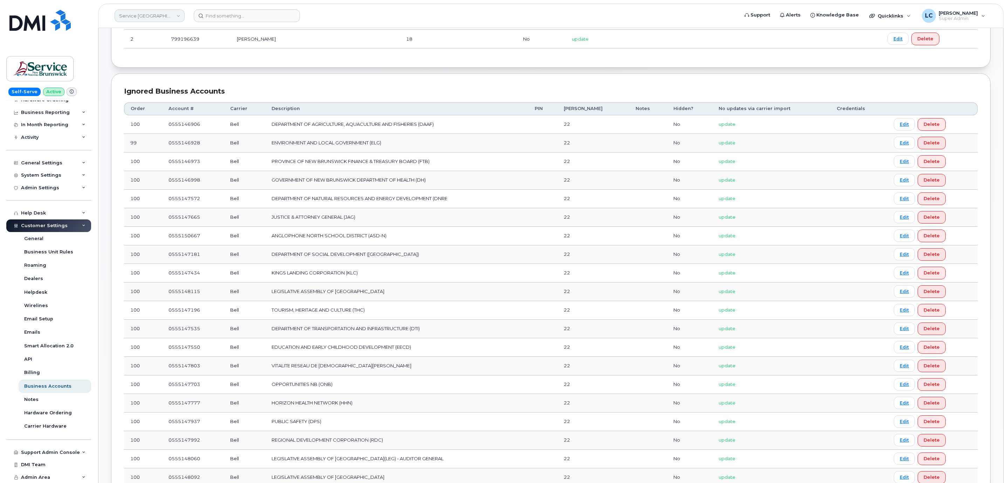
click at [165, 12] on link "Service [GEOGRAPHIC_DATA] (SNB)" at bounding box center [150, 15] width 70 height 13
click at [167, 30] on input at bounding box center [167, 33] width 92 height 13
type input "Hilton"
click at [165, 64] on span "Hilton Domestic Operating Company Inc" at bounding box center [161, 67] width 81 height 14
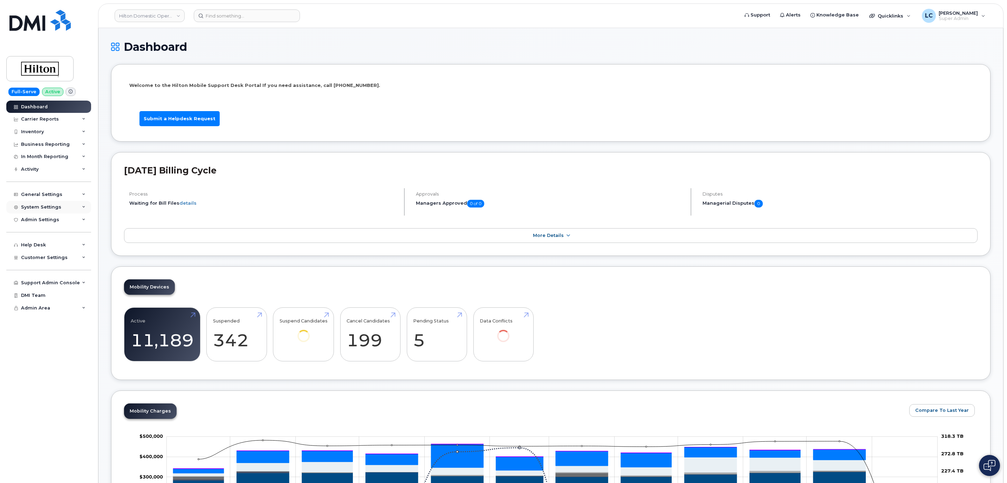
click at [57, 209] on div "System Settings" at bounding box center [41, 207] width 40 height 6
click at [57, 135] on div "Inventory" at bounding box center [48, 131] width 85 height 13
click at [55, 148] on div "Mobility Devices" at bounding box center [44, 145] width 40 height 6
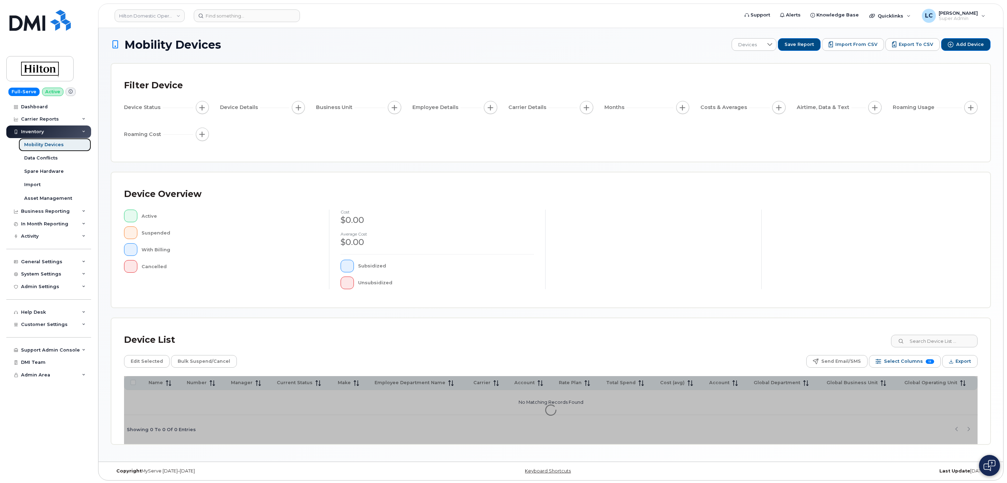
scroll to position [4, 0]
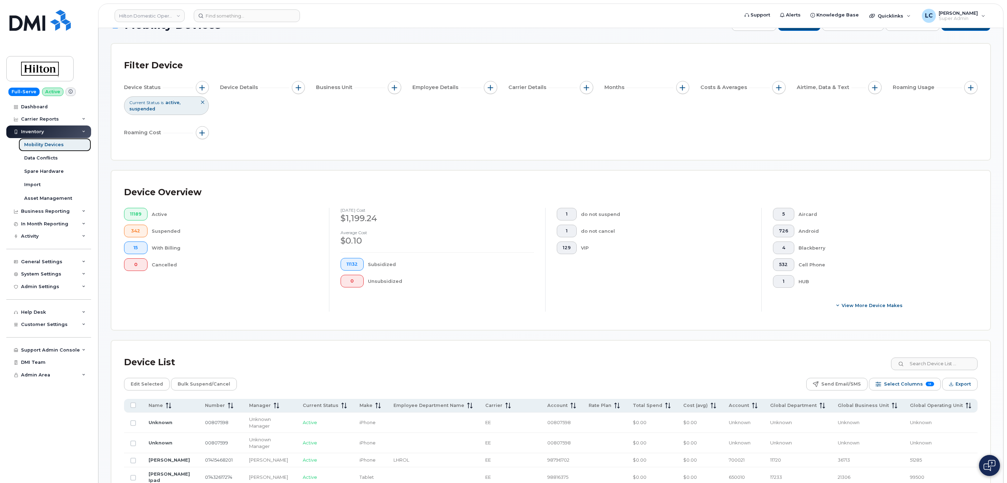
scroll to position [4, 0]
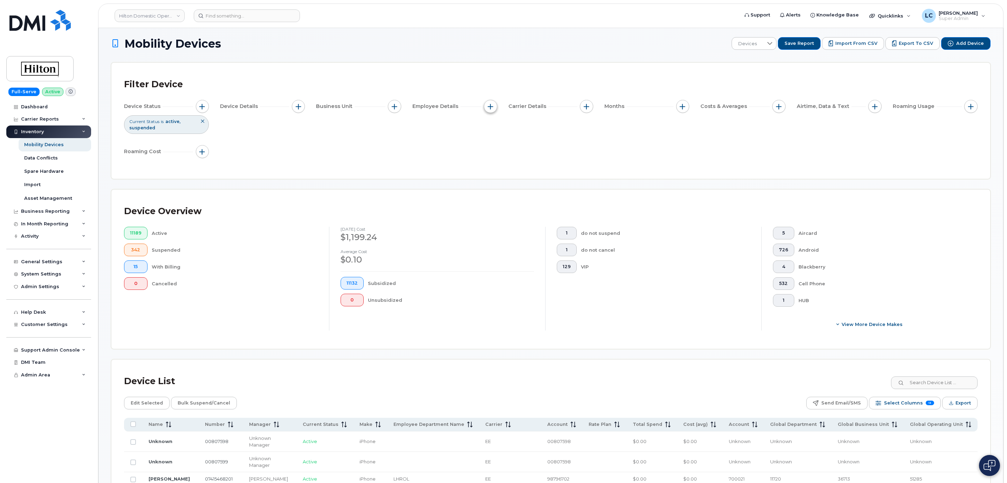
click at [490, 105] on span "button" at bounding box center [491, 107] width 6 height 6
click at [525, 181] on label "Employee Department Name" at bounding box center [535, 182] width 73 height 7
click at [495, 181] on input "Employee Department Name" at bounding box center [492, 183] width 6 height 6
checkbox input "true"
click at [546, 208] on input at bounding box center [537, 211] width 75 height 13
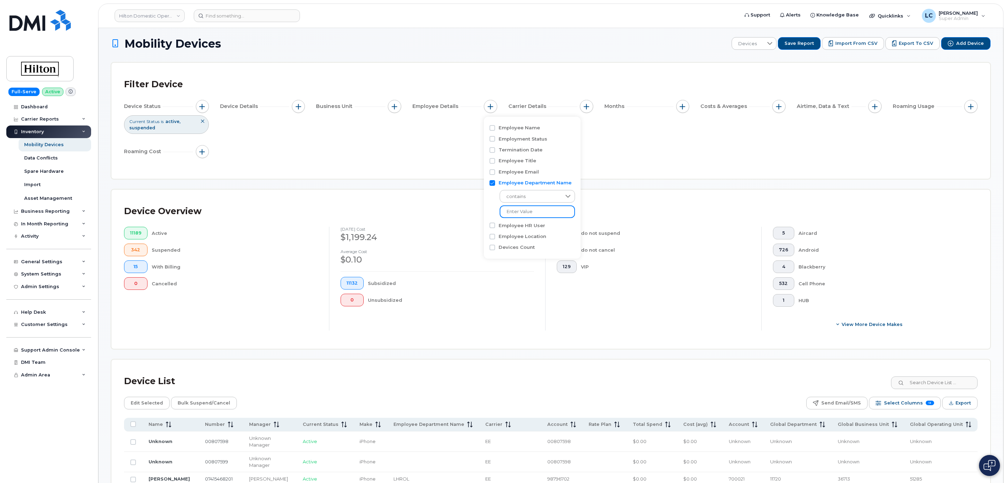
paste input "DCAAE"
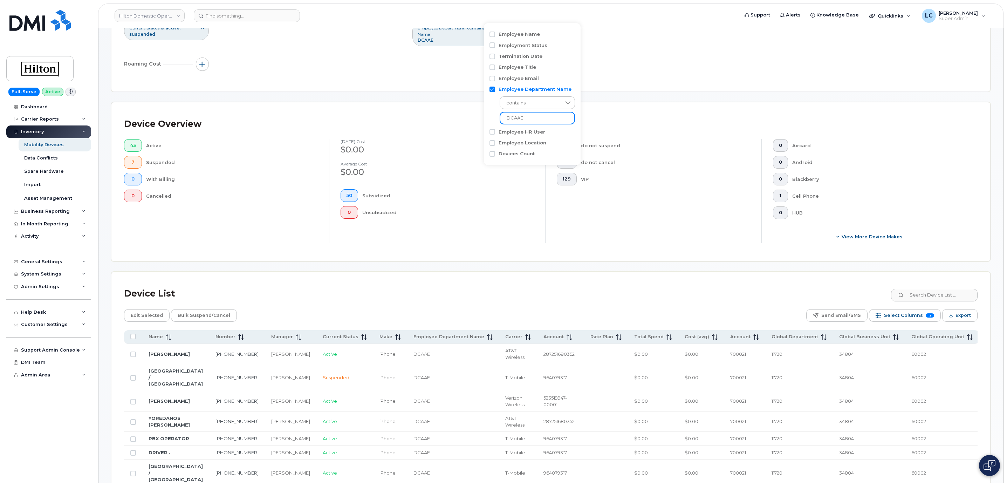
scroll to position [161, 0]
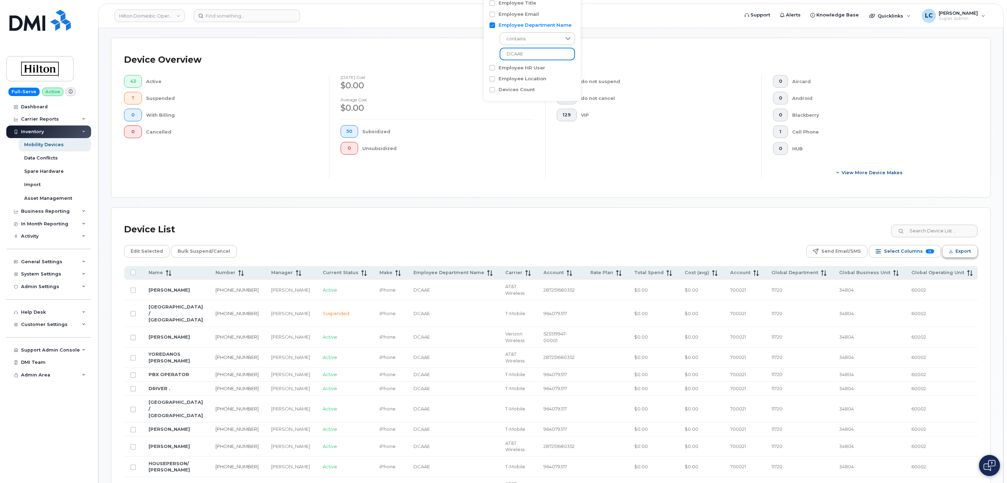
type input "DCAAE"
click at [957, 252] on span "Export" at bounding box center [962, 251] width 15 height 11
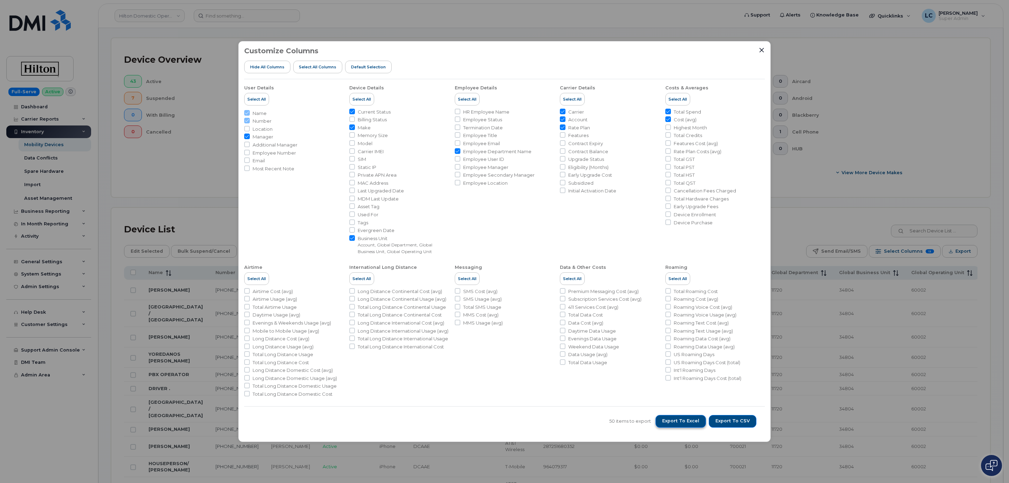
click at [694, 424] on span "Export to Excel" at bounding box center [680, 421] width 37 height 6
click at [761, 48] on icon "Close" at bounding box center [762, 50] width 6 height 6
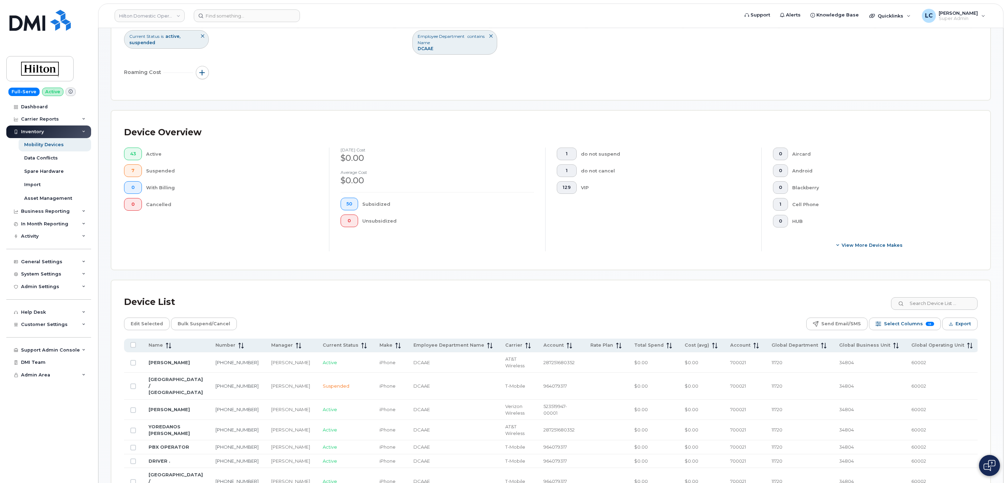
scroll to position [0, 0]
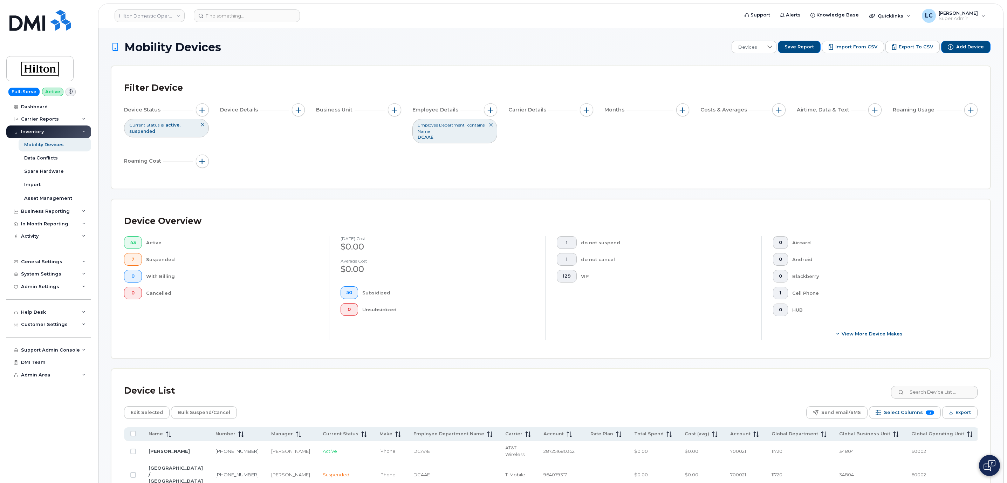
click at [492, 126] on icon at bounding box center [491, 125] width 4 height 4
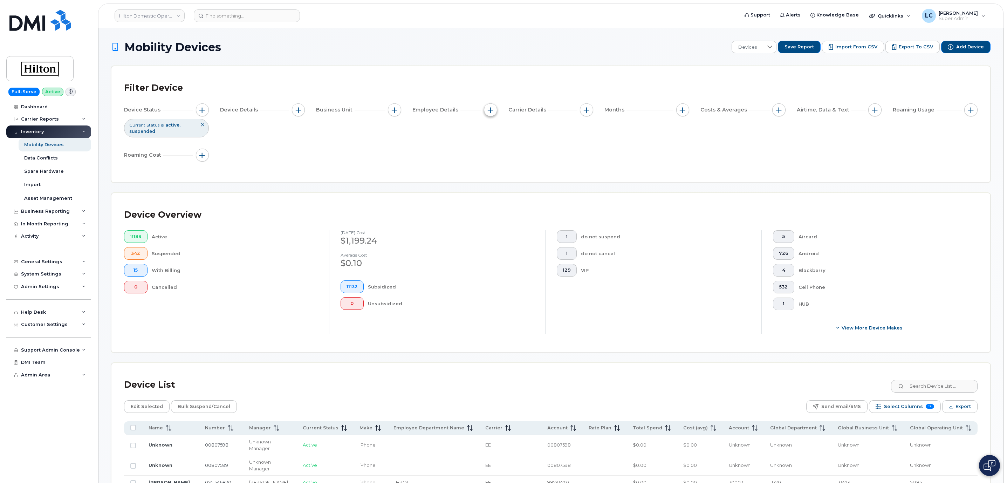
click at [492, 108] on span "button" at bounding box center [491, 110] width 6 height 6
click at [531, 183] on label "Employee Department Name" at bounding box center [535, 186] width 73 height 7
click at [495, 184] on input "Employee Department Name" at bounding box center [492, 187] width 6 height 6
checkbox input "true"
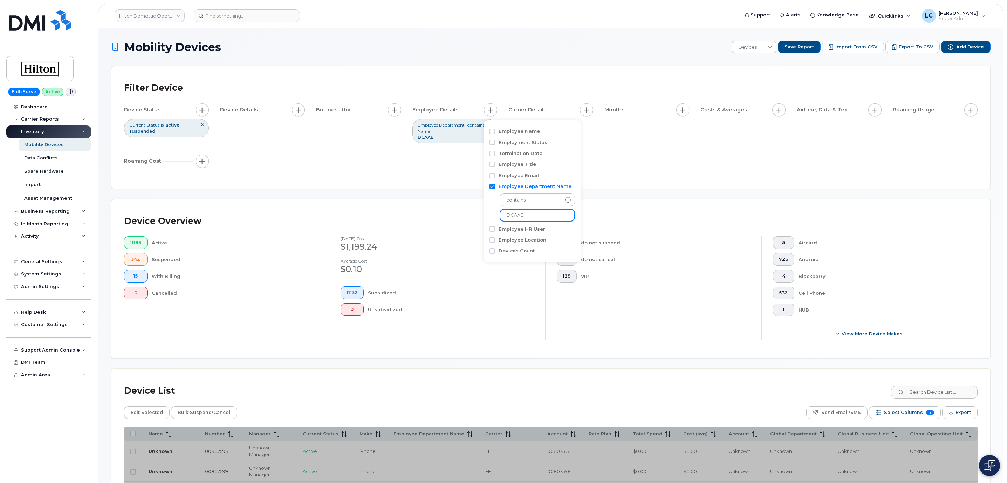
drag, startPoint x: 529, startPoint y: 212, endPoint x: 482, endPoint y: 213, distance: 46.2
paste input "BOSSR"
type input "BOSSR"
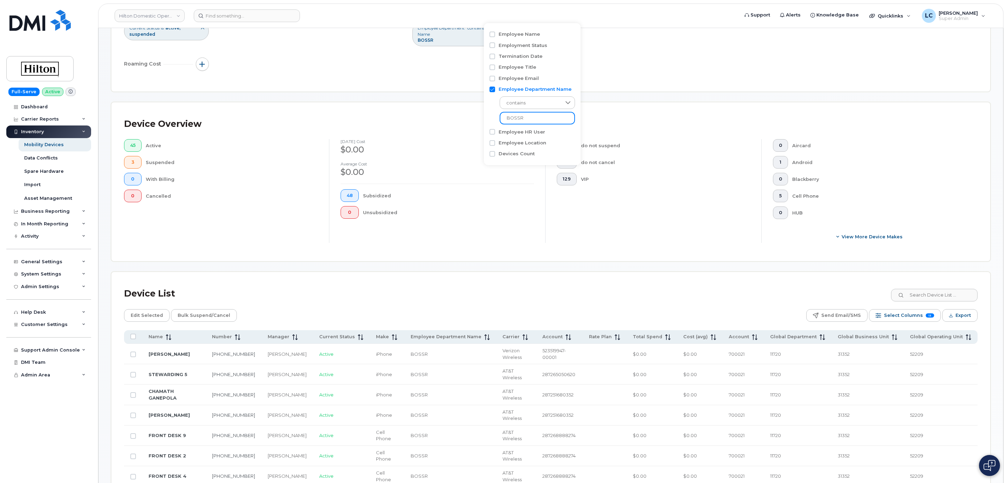
scroll to position [105, 0]
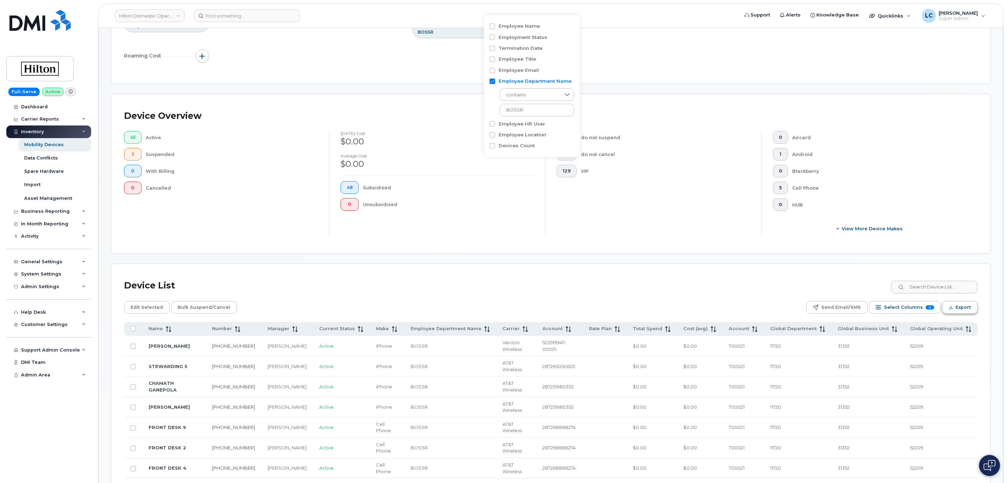
click at [953, 310] on button "Export" at bounding box center [959, 307] width 35 height 13
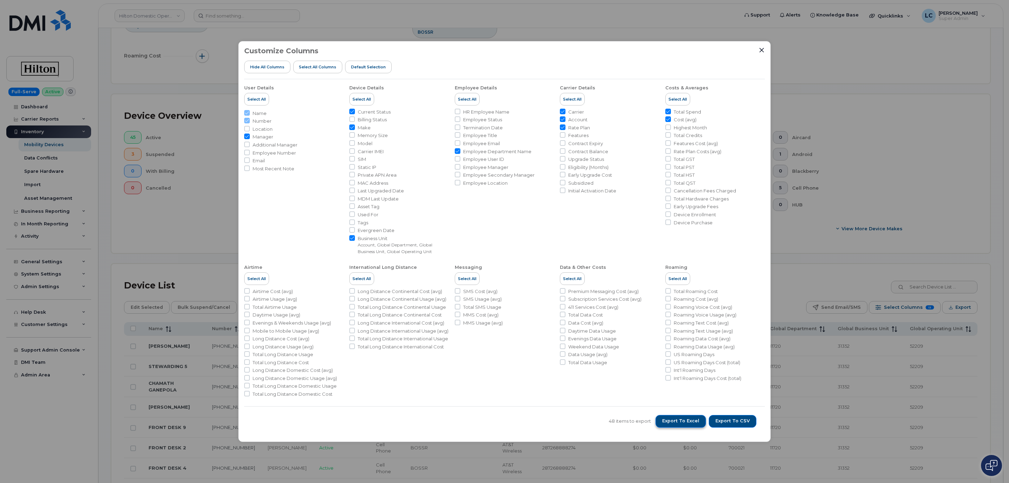
click at [694, 423] on span "Export to Excel" at bounding box center [680, 421] width 37 height 6
click at [385, 15] on div "Customize Columns Hide All Columns Select all Columns Default Selection User De…" at bounding box center [504, 241] width 1009 height 483
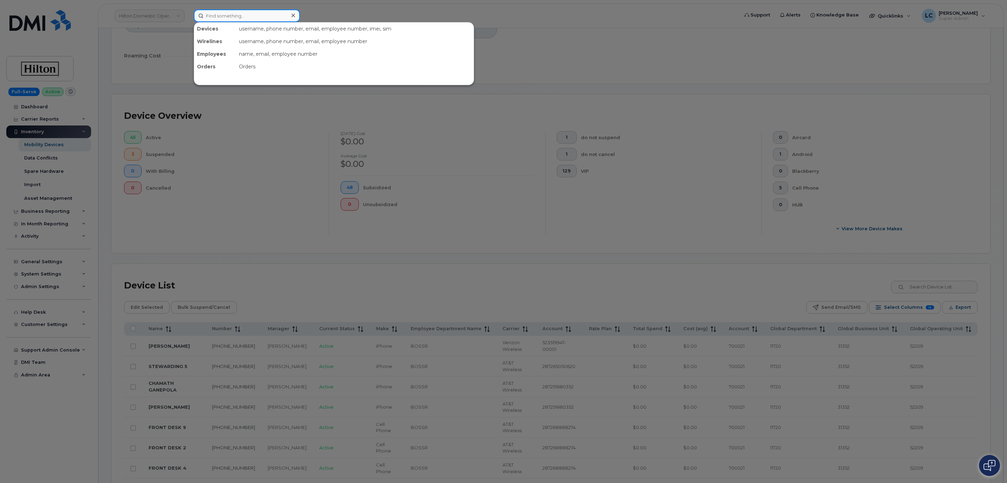
click at [208, 16] on input at bounding box center [247, 15] width 106 height 13
paste input "519-671-3172"
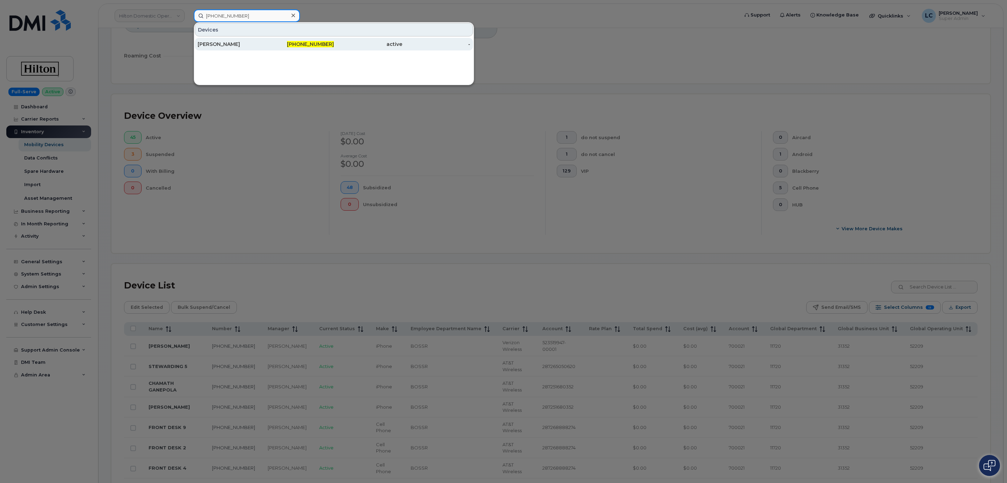
type input "519-671-3172"
click at [256, 44] on div "[PERSON_NAME]" at bounding box center [232, 44] width 68 height 7
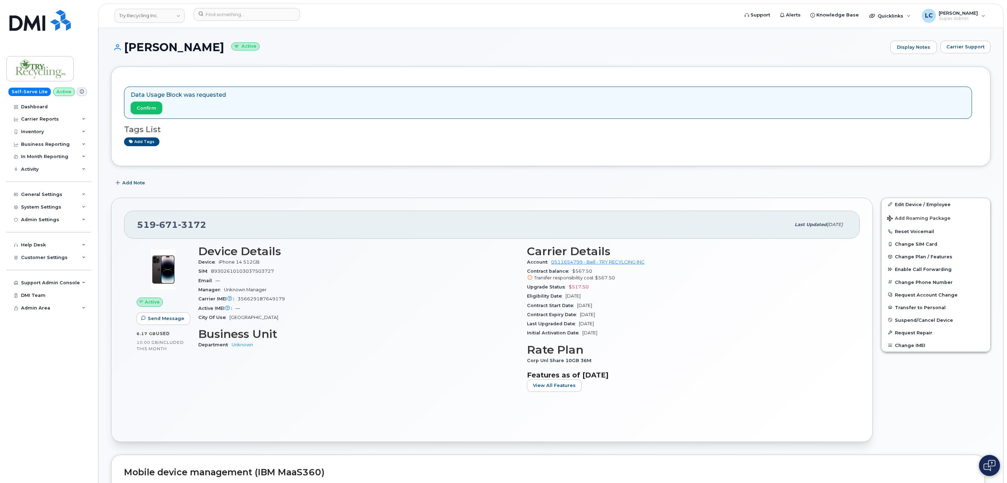
click at [151, 109] on span "Confirm" at bounding box center [147, 108] width 20 height 7
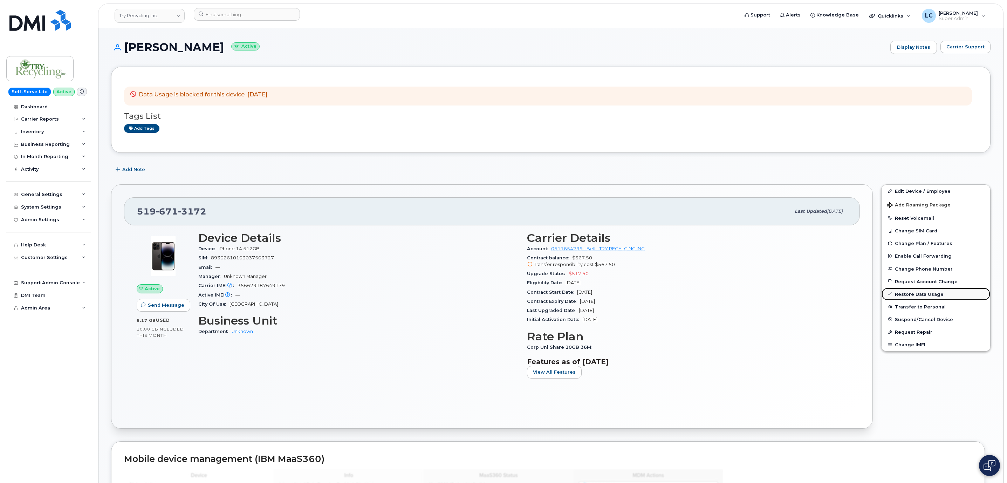
click at [914, 294] on link "Restore Data Usage" at bounding box center [936, 294] width 109 height 13
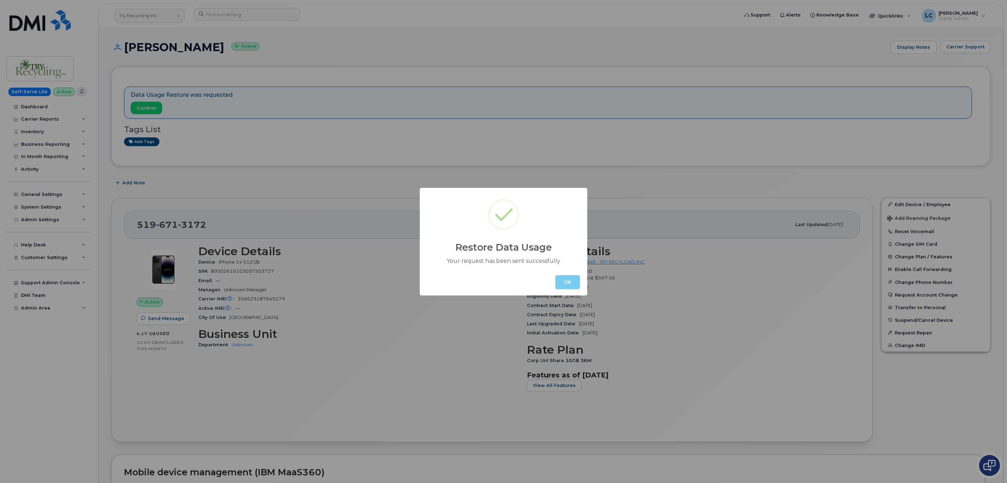
click at [566, 284] on button "OK" at bounding box center [567, 282] width 25 height 14
